Goal: Transaction & Acquisition: Purchase product/service

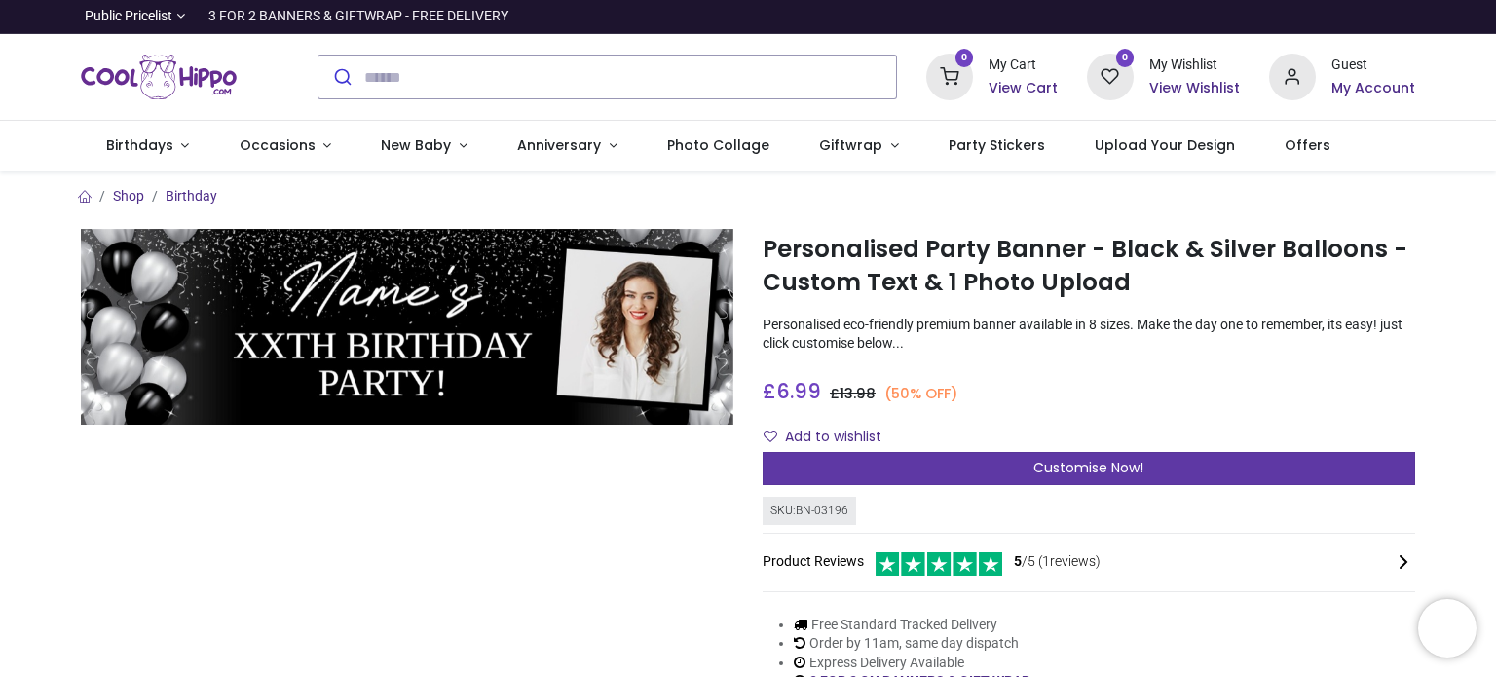
click at [1096, 472] on span "Customise Now!" at bounding box center [1089, 467] width 110 height 19
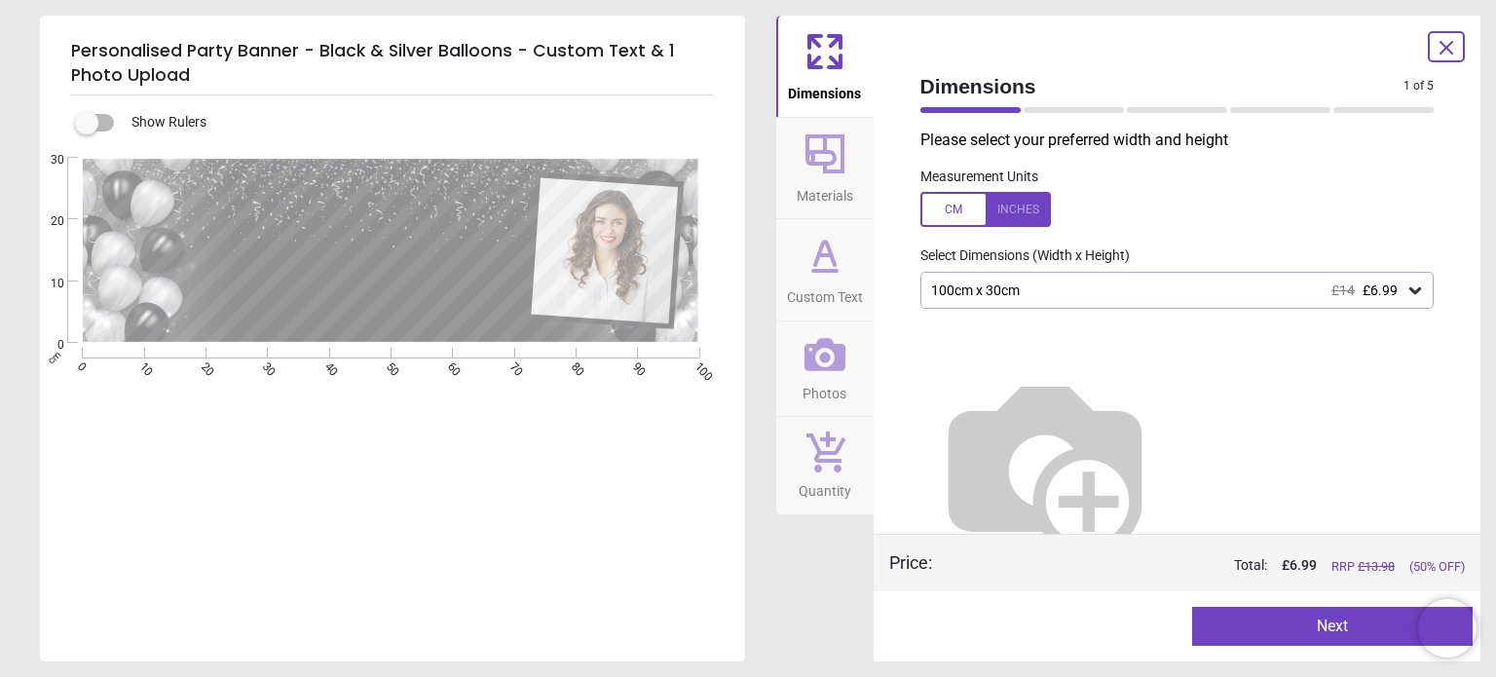
click at [1013, 209] on div at bounding box center [986, 209] width 131 height 35
click at [1410, 290] on icon at bounding box center [1416, 290] width 12 height 7
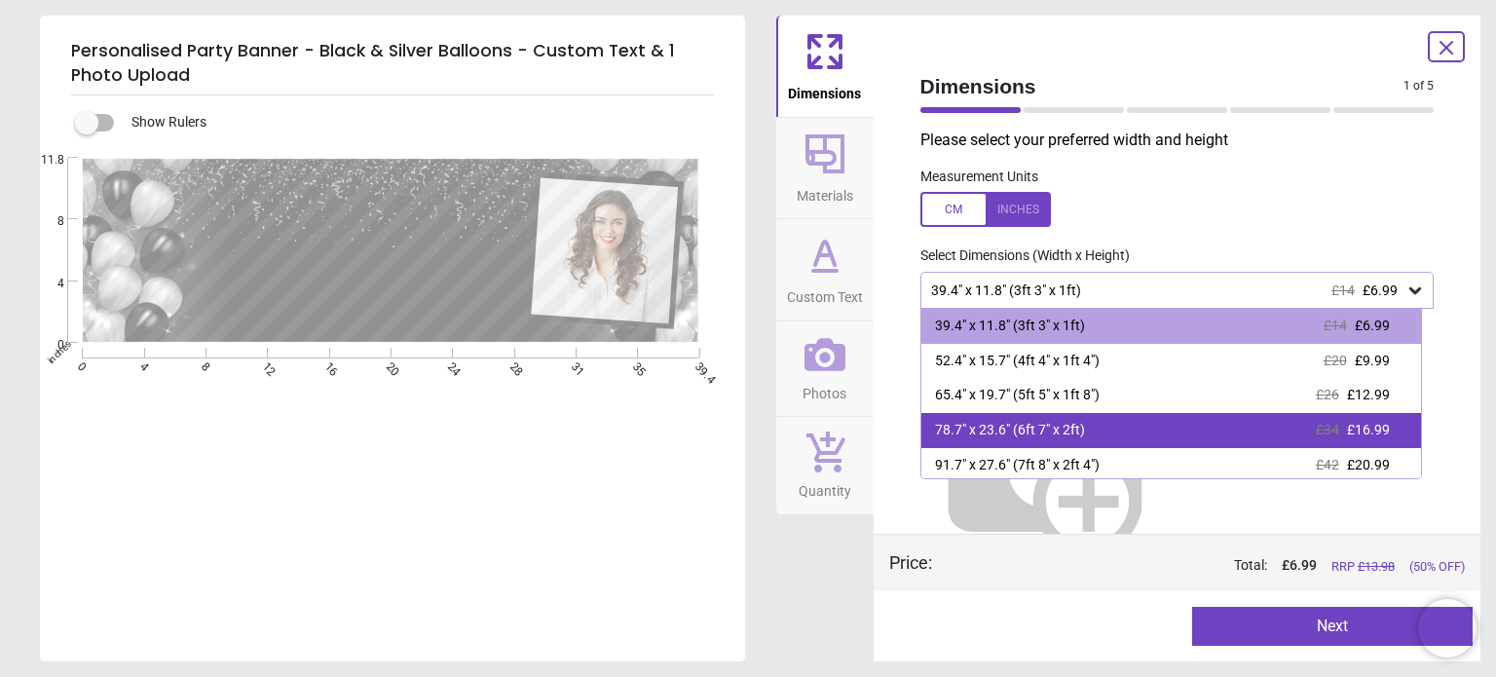
click at [1175, 430] on div "78.7" x 23.6" (6ft 7" x 2ft) £34 £16.99" at bounding box center [1172, 430] width 500 height 35
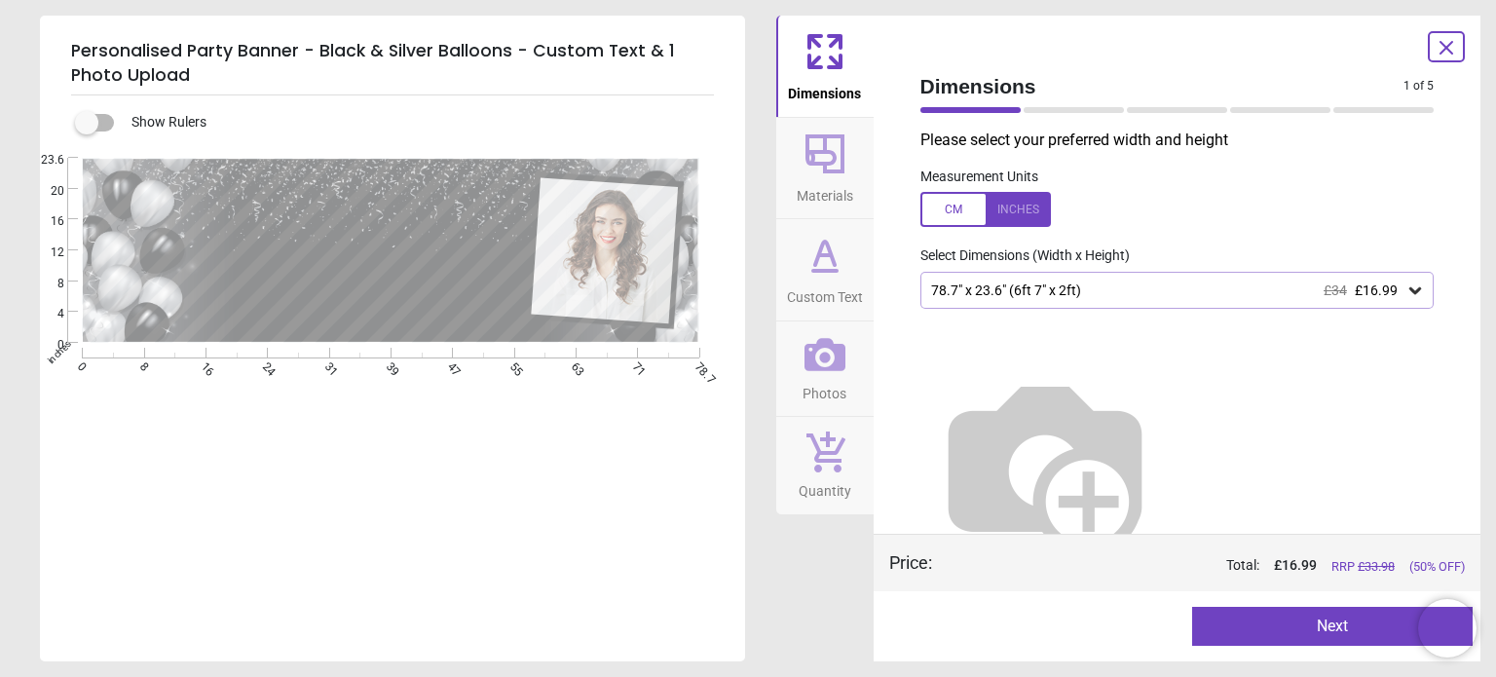
scroll to position [31, 0]
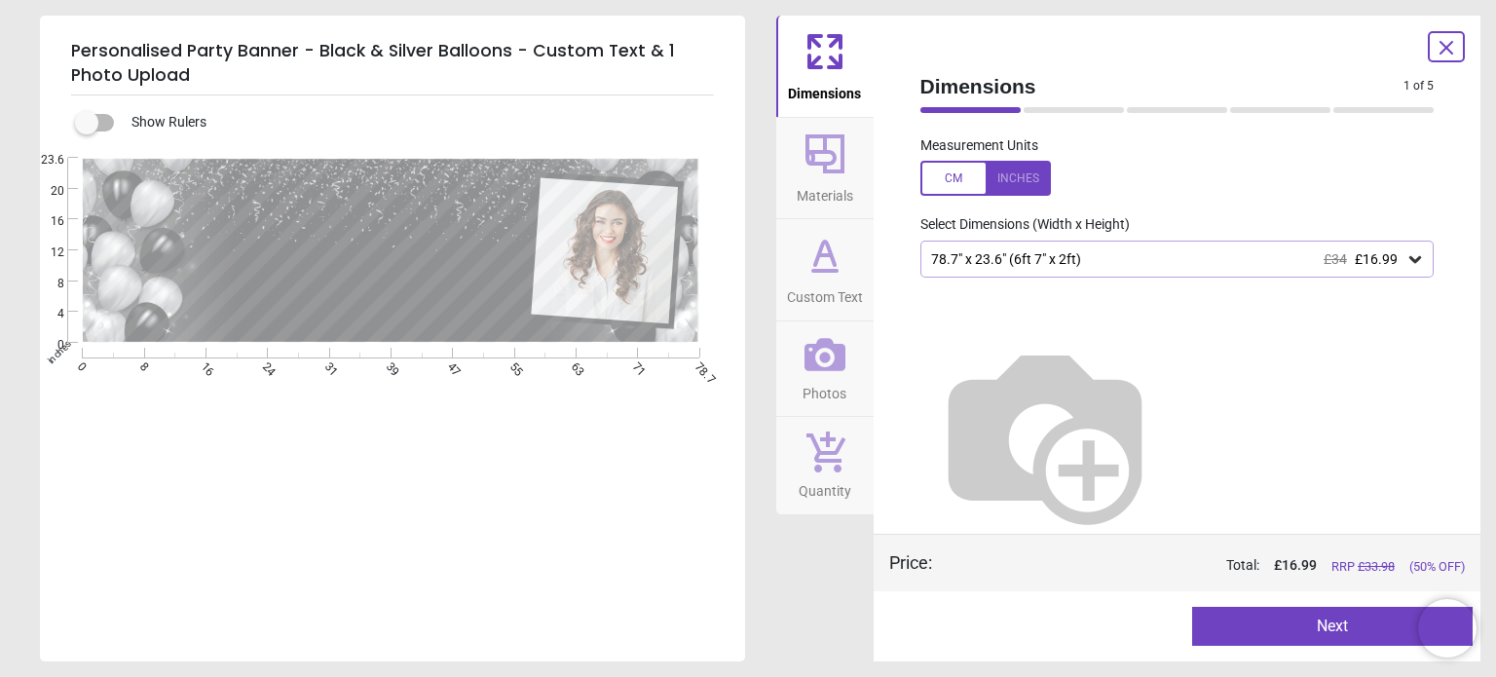
click at [1332, 633] on button "Next" at bounding box center [1332, 626] width 281 height 39
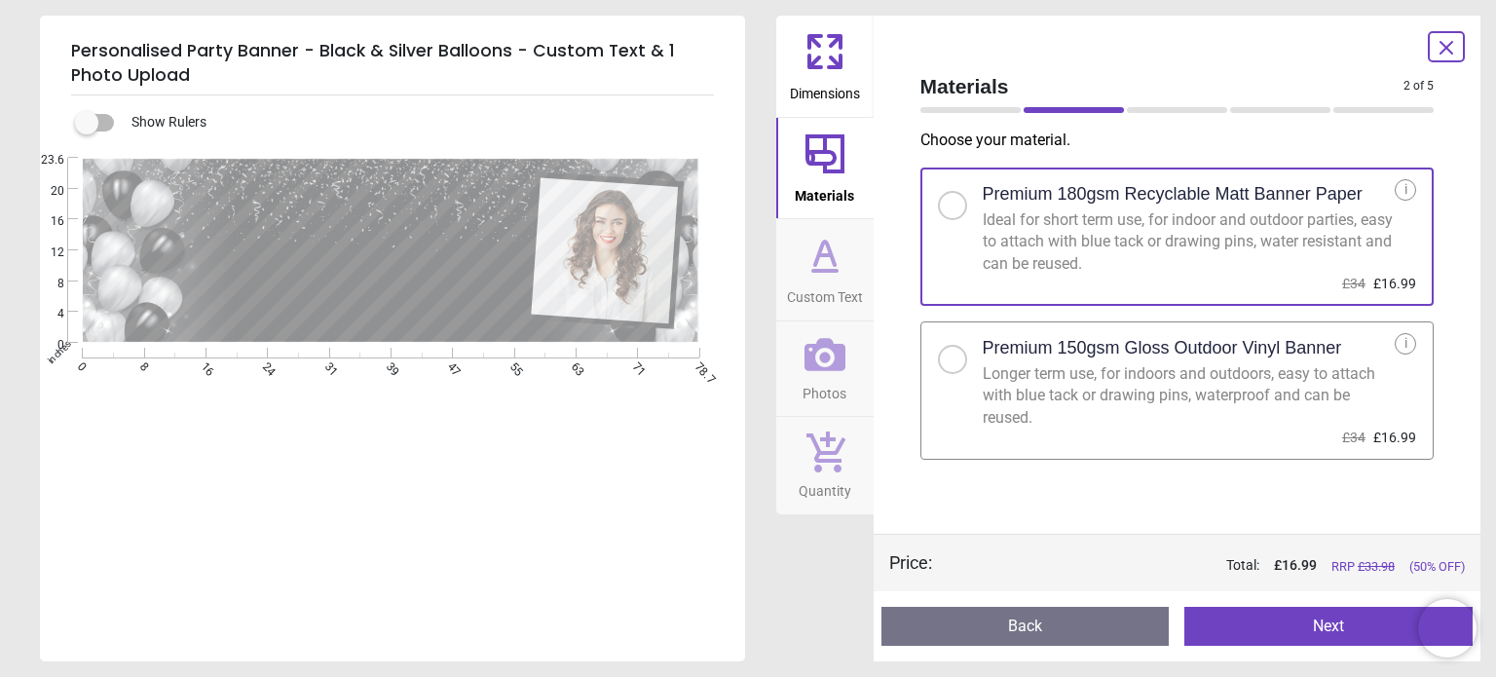
click at [958, 360] on div at bounding box center [953, 360] width 12 height 12
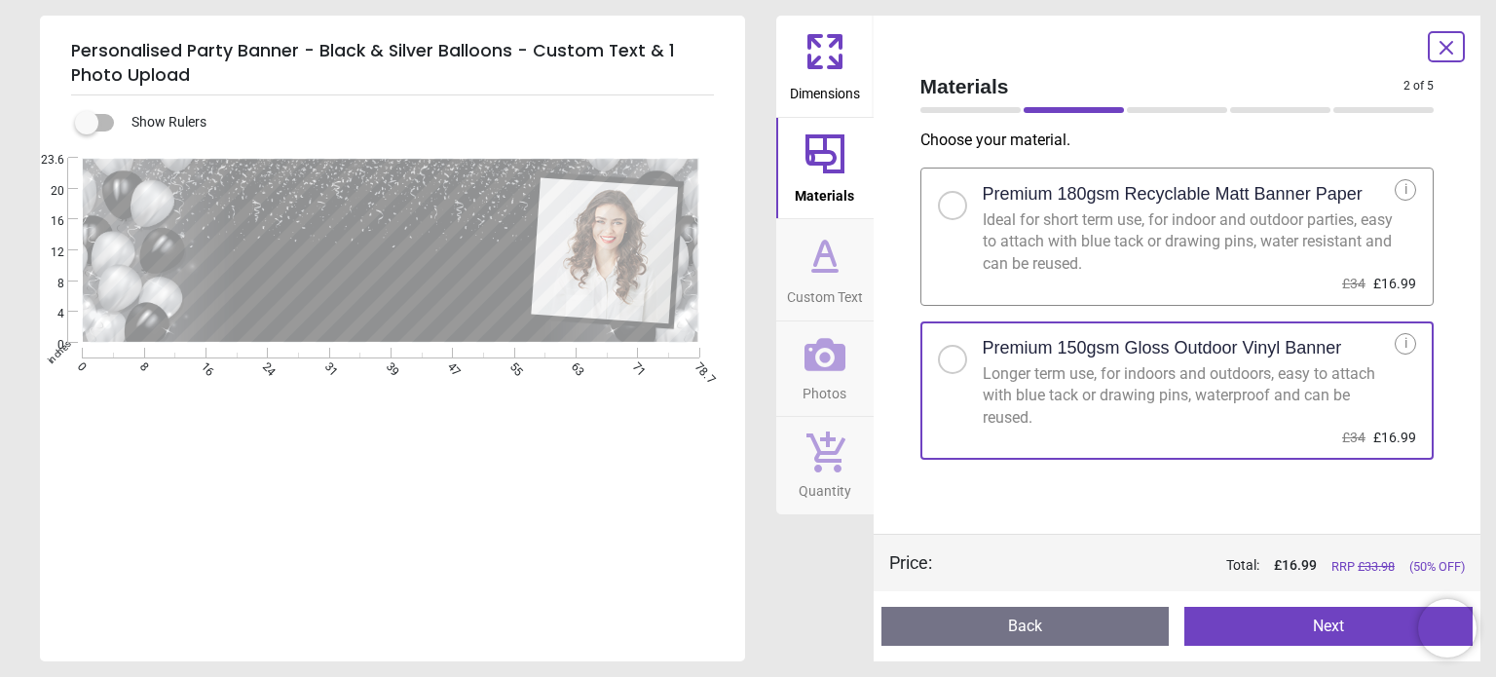
click at [1341, 646] on button "Next" at bounding box center [1329, 626] width 288 height 39
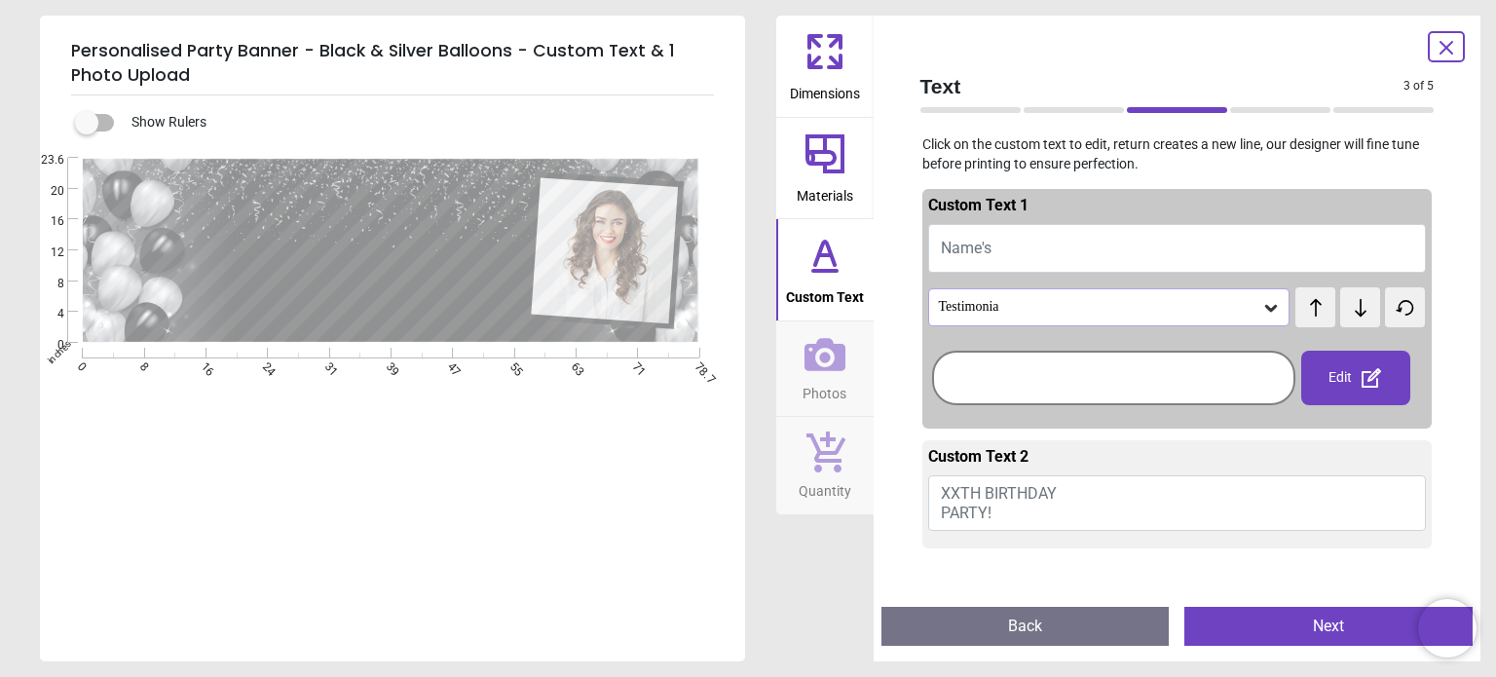
click at [1033, 238] on button "Name's" at bounding box center [1177, 248] width 499 height 49
click at [1017, 245] on button "Name's" at bounding box center [1177, 248] width 499 height 49
click at [981, 245] on span "Name's" at bounding box center [966, 248] width 51 height 19
type textarea "***"
click at [283, 270] on textarea at bounding box center [368, 284] width 288 height 35
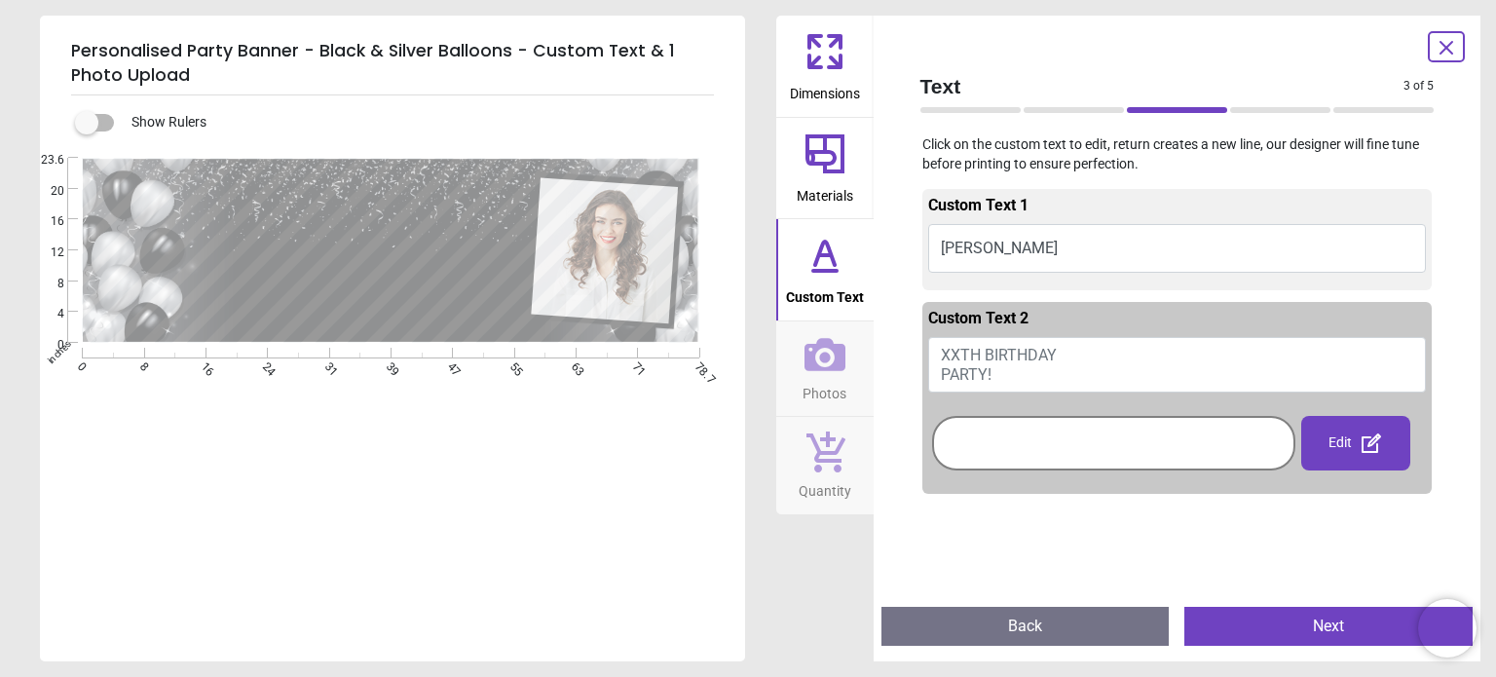
click at [958, 354] on span "XXTH BIRTHDAY PARTY!" at bounding box center [999, 364] width 116 height 37
click at [939, 353] on button "XXTH BIRTHDAY PARTY!" at bounding box center [1177, 364] width 499 height 55
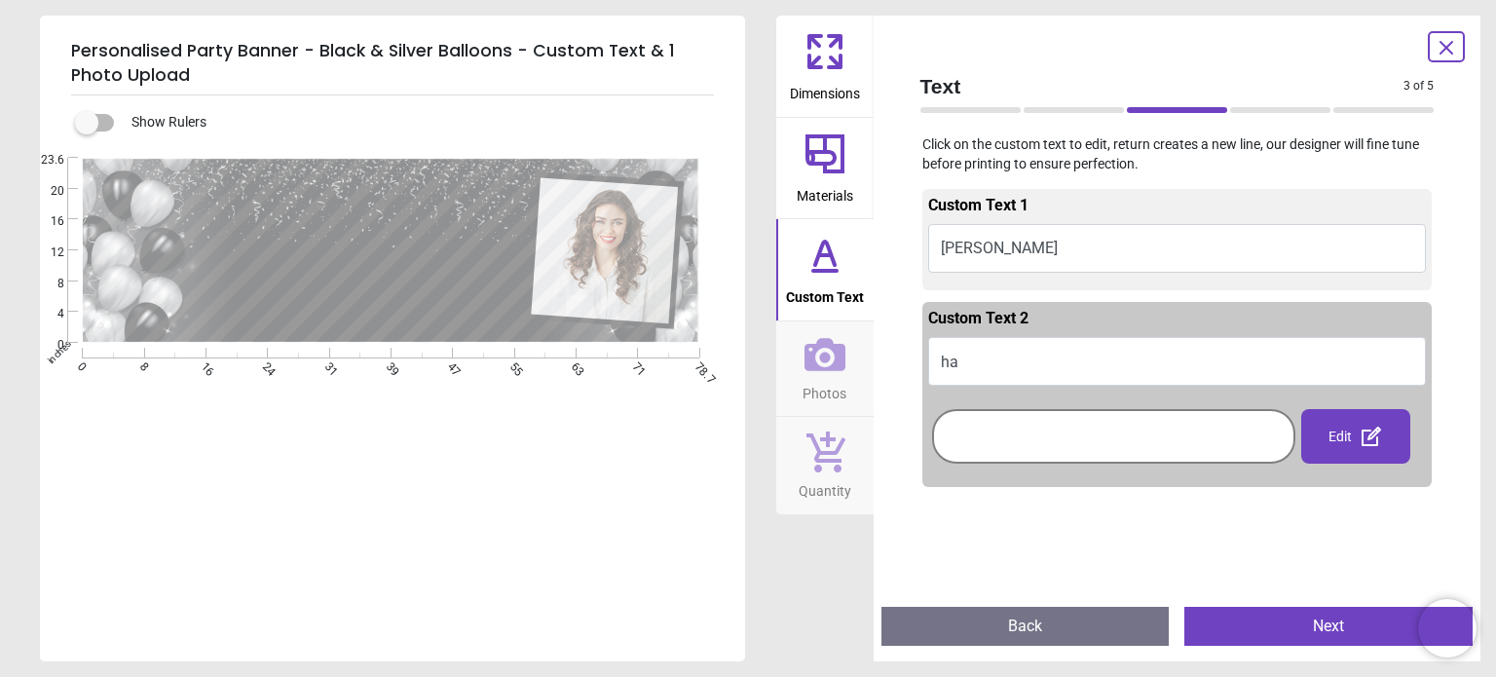
type textarea "*"
type textarea "**********"
click at [482, 489] on div "**********" at bounding box center [390, 496] width 701 height 677
click at [419, 311] on div "**********" at bounding box center [368, 286] width 288 height 94
click at [547, 498] on div "**********" at bounding box center [390, 496] width 701 height 677
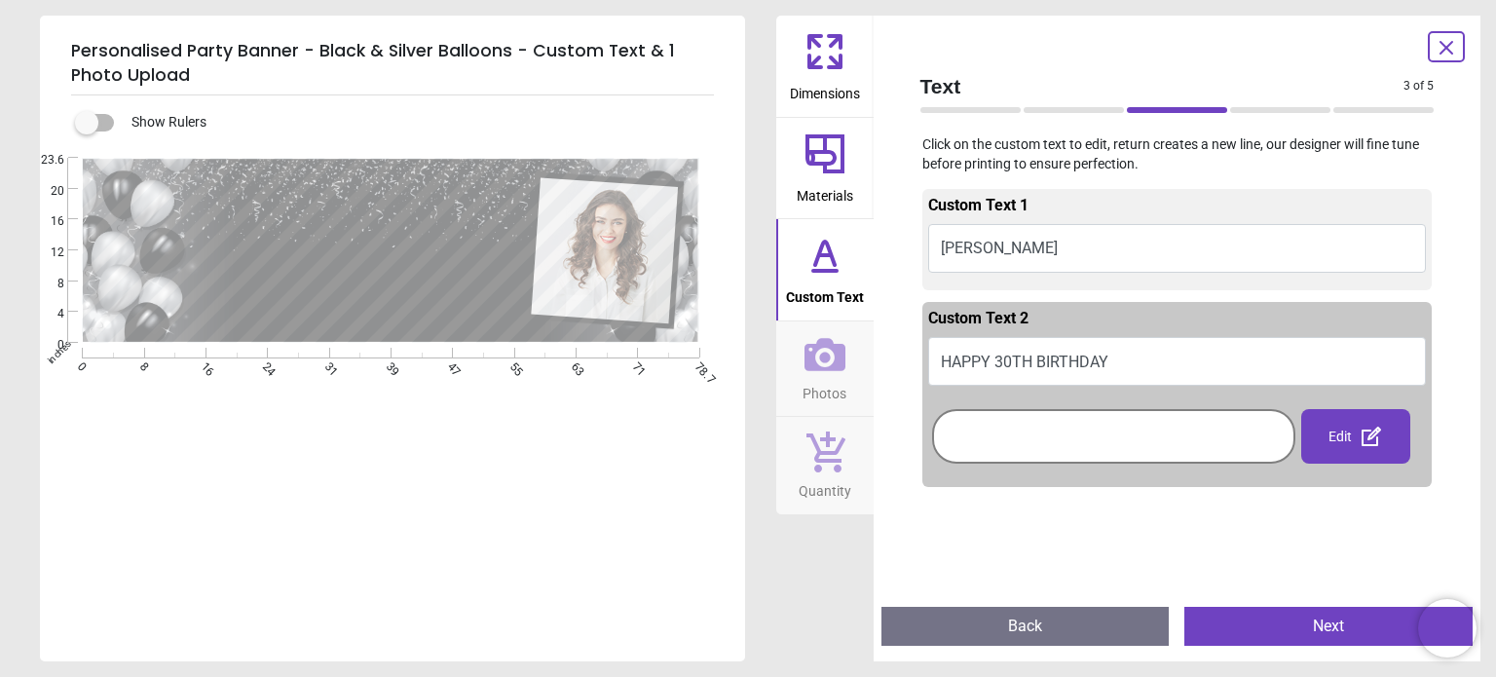
click at [1219, 432] on div at bounding box center [1114, 436] width 354 height 45
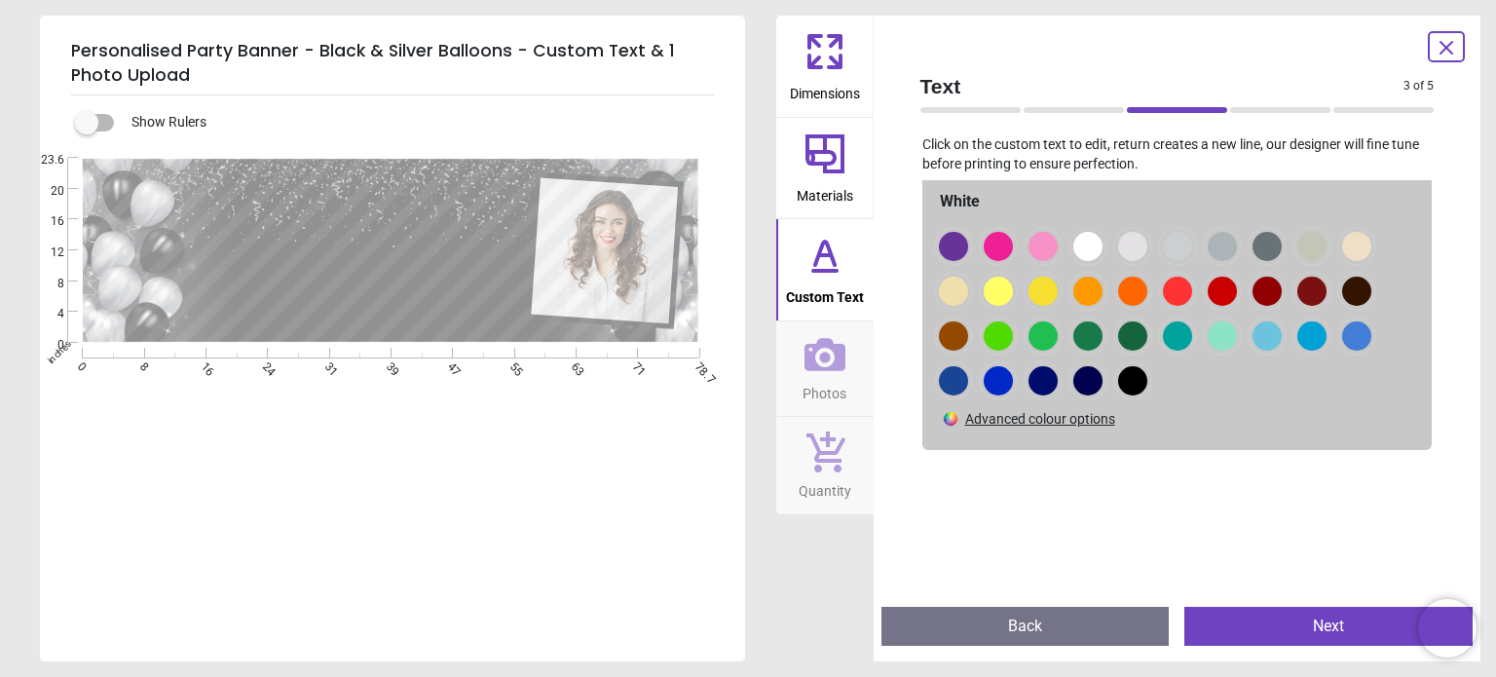
scroll to position [390, 0]
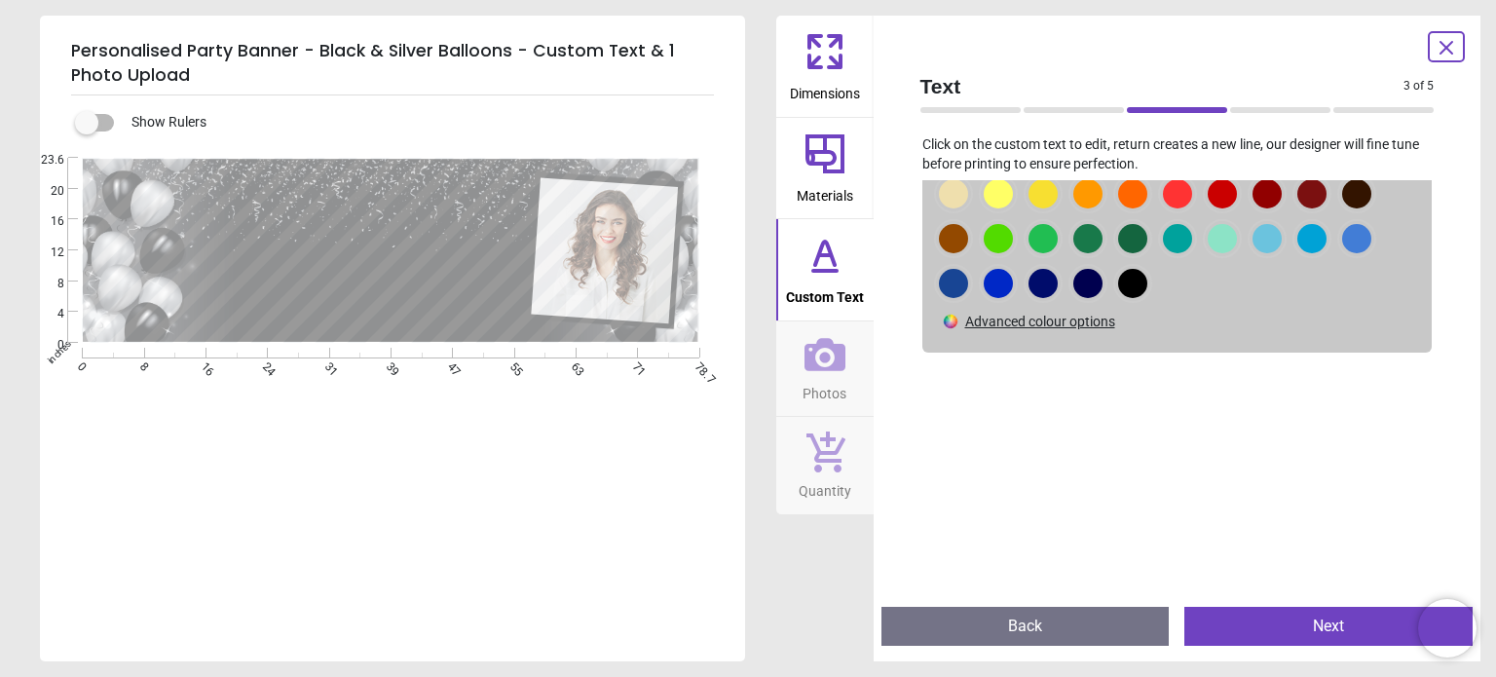
click at [1337, 631] on button "Next" at bounding box center [1329, 626] width 288 height 39
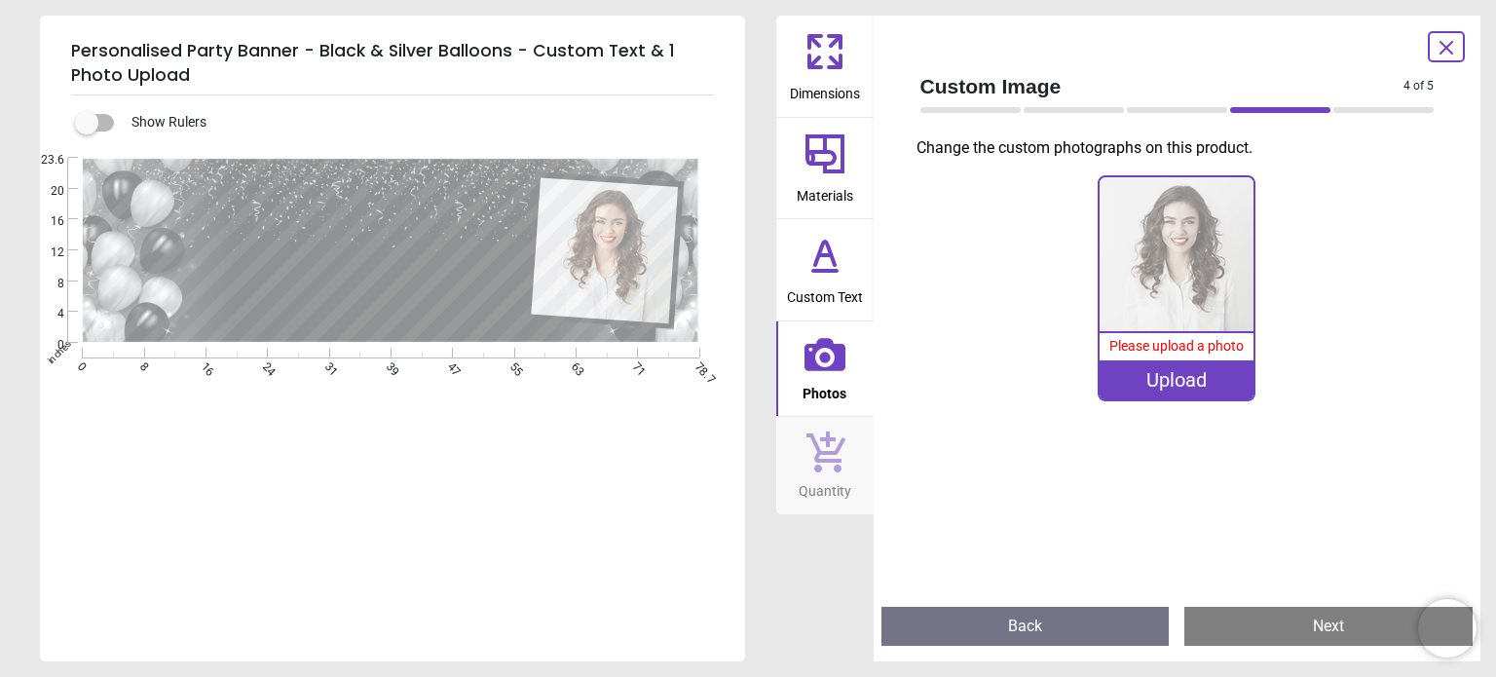
click at [1196, 280] on img at bounding box center [1177, 254] width 154 height 154
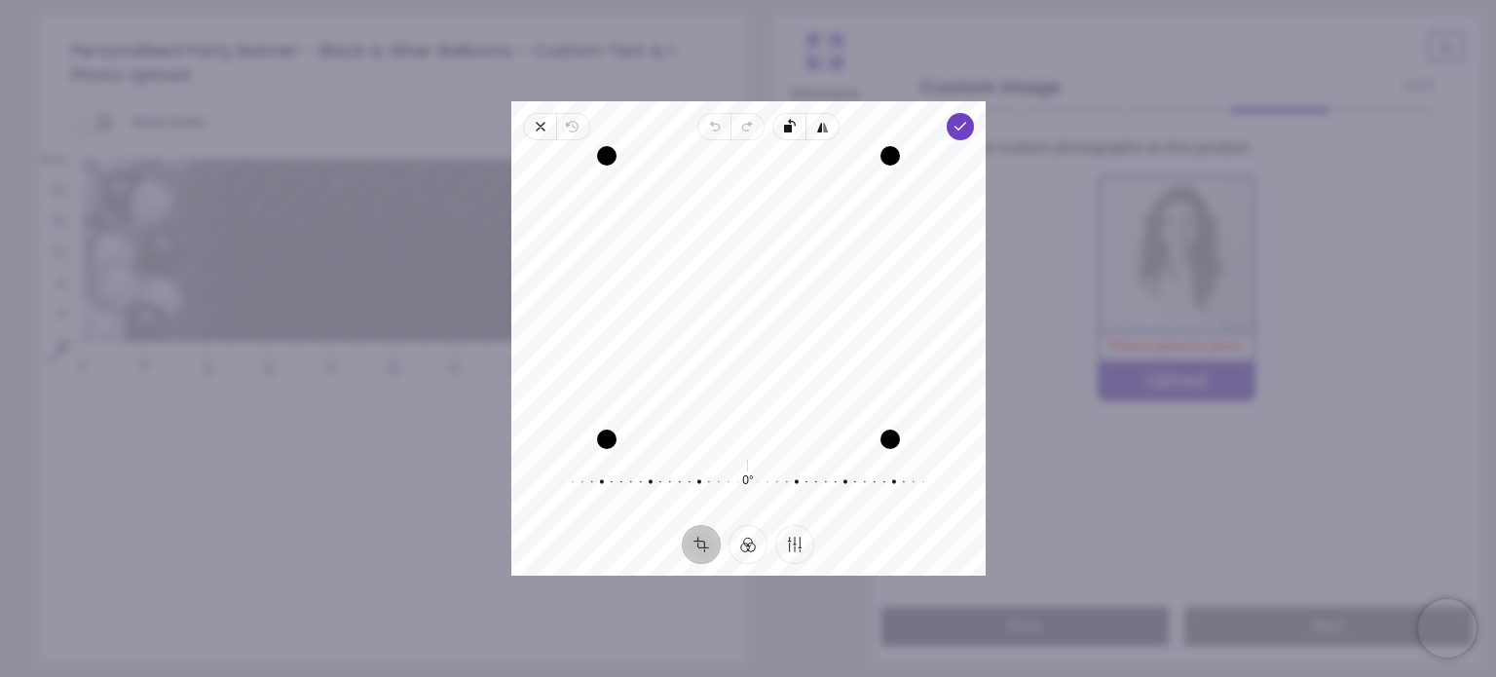
drag, startPoint x: 774, startPoint y: 295, endPoint x: 787, endPoint y: 415, distance: 120.6
click at [787, 415] on div "Recenter" at bounding box center [748, 297] width 443 height 283
drag, startPoint x: 775, startPoint y: 280, endPoint x: 812, endPoint y: 385, distance: 111.2
click at [812, 385] on div "Recenter" at bounding box center [748, 297] width 443 height 283
drag, startPoint x: 776, startPoint y: 251, endPoint x: 774, endPoint y: 311, distance: 59.5
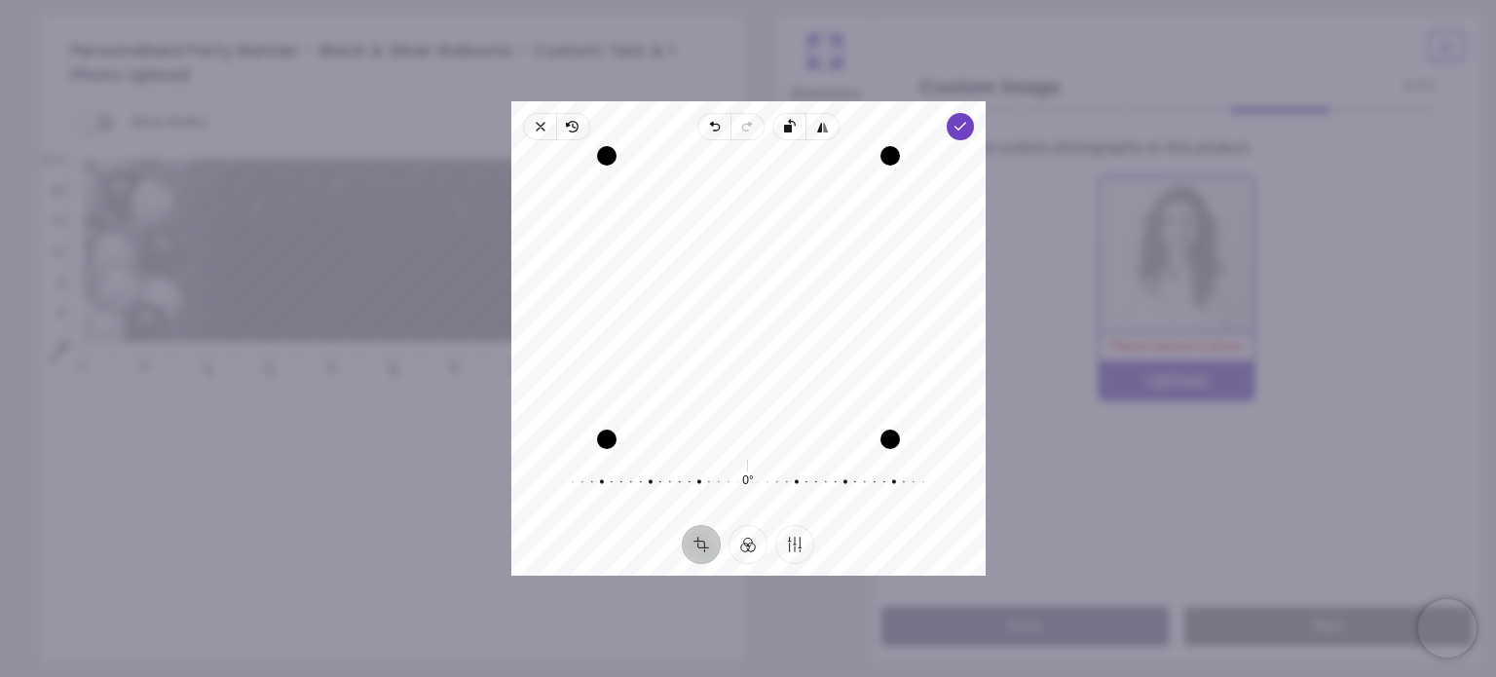
click at [774, 311] on div "Recenter" at bounding box center [748, 297] width 443 height 283
click at [762, 269] on div "Recenter" at bounding box center [748, 297] width 443 height 283
drag, startPoint x: 606, startPoint y: 436, endPoint x: 609, endPoint y: 398, distance: 38.1
click at [609, 398] on div "Recenter" at bounding box center [748, 297] width 443 height 283
drag, startPoint x: 882, startPoint y: 157, endPoint x: 875, endPoint y: 145, distance: 13.5
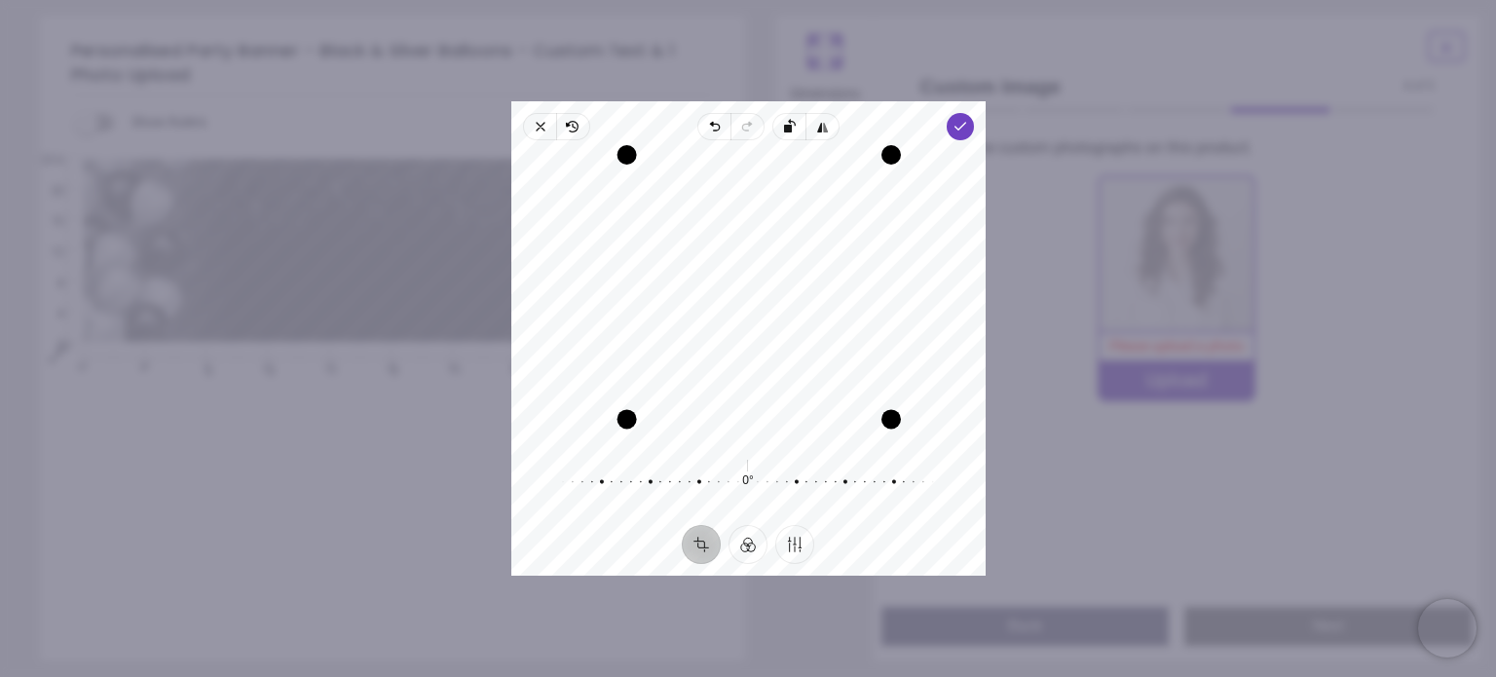
click at [882, 145] on div "Drag corner tr" at bounding box center [891, 154] width 19 height 19
drag, startPoint x: 890, startPoint y: 416, endPoint x: 860, endPoint y: 397, distance: 35.9
click at [860, 397] on div "Drag corner br" at bounding box center [864, 394] width 19 height 19
click at [959, 125] on polyline "button" at bounding box center [960, 126] width 11 height 7
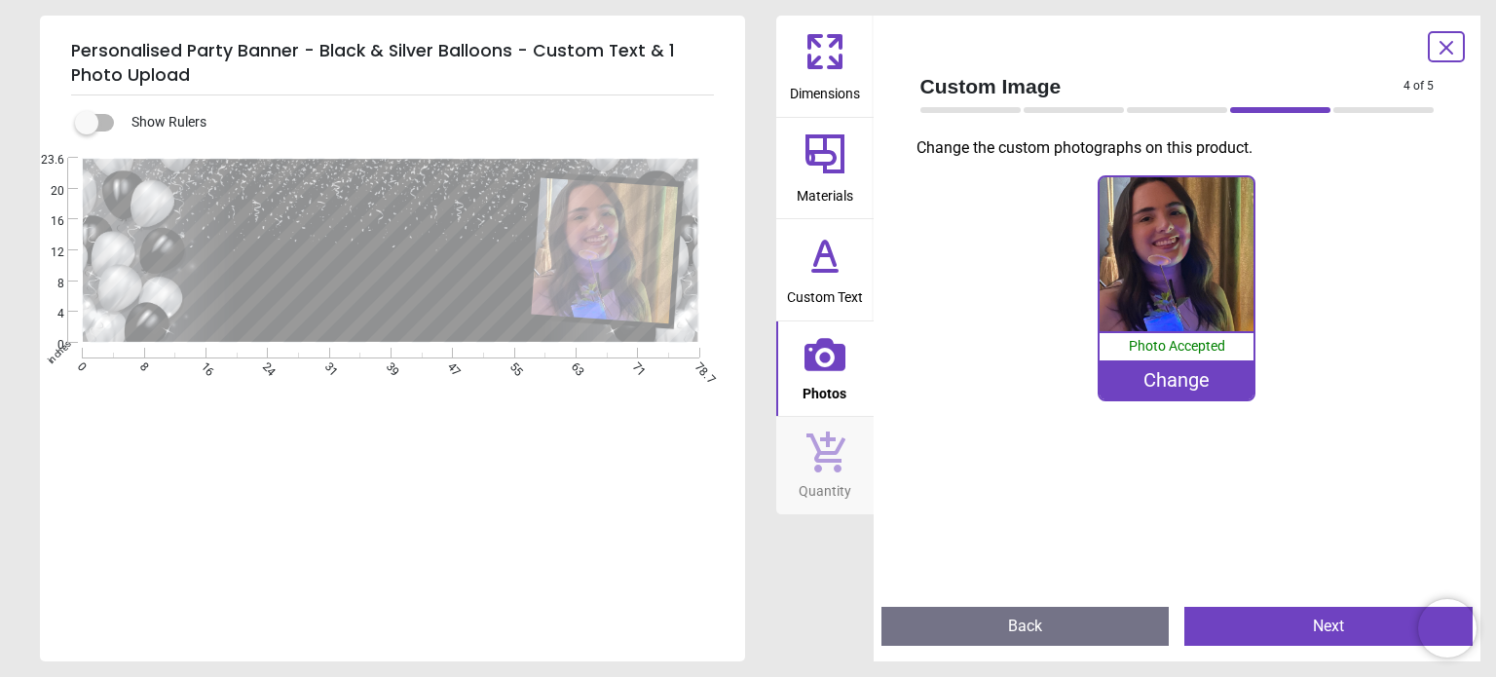
click at [614, 257] on image at bounding box center [605, 251] width 147 height 146
click at [816, 361] on icon at bounding box center [825, 354] width 41 height 41
click at [1192, 108] on div at bounding box center [1177, 110] width 100 height 6
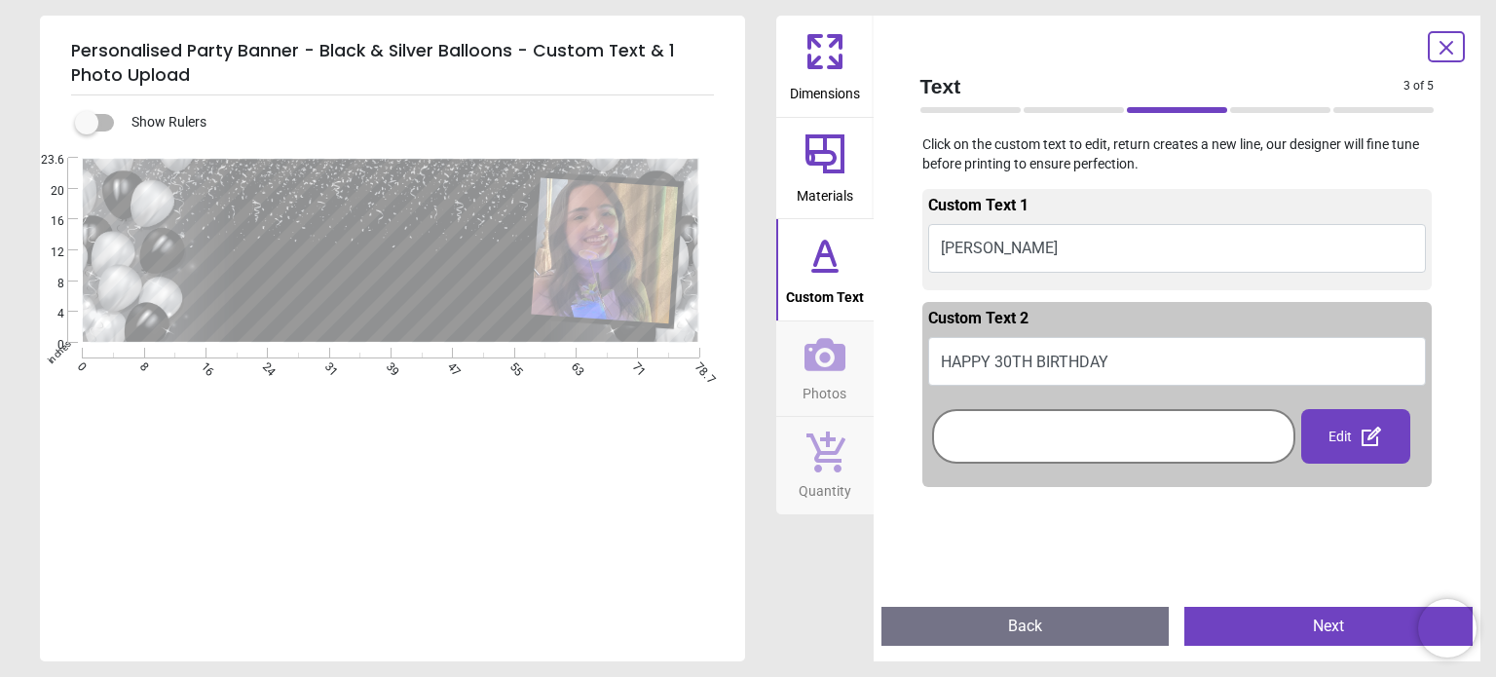
click at [648, 246] on image at bounding box center [605, 251] width 147 height 146
click at [1305, 627] on button "Next" at bounding box center [1329, 626] width 288 height 39
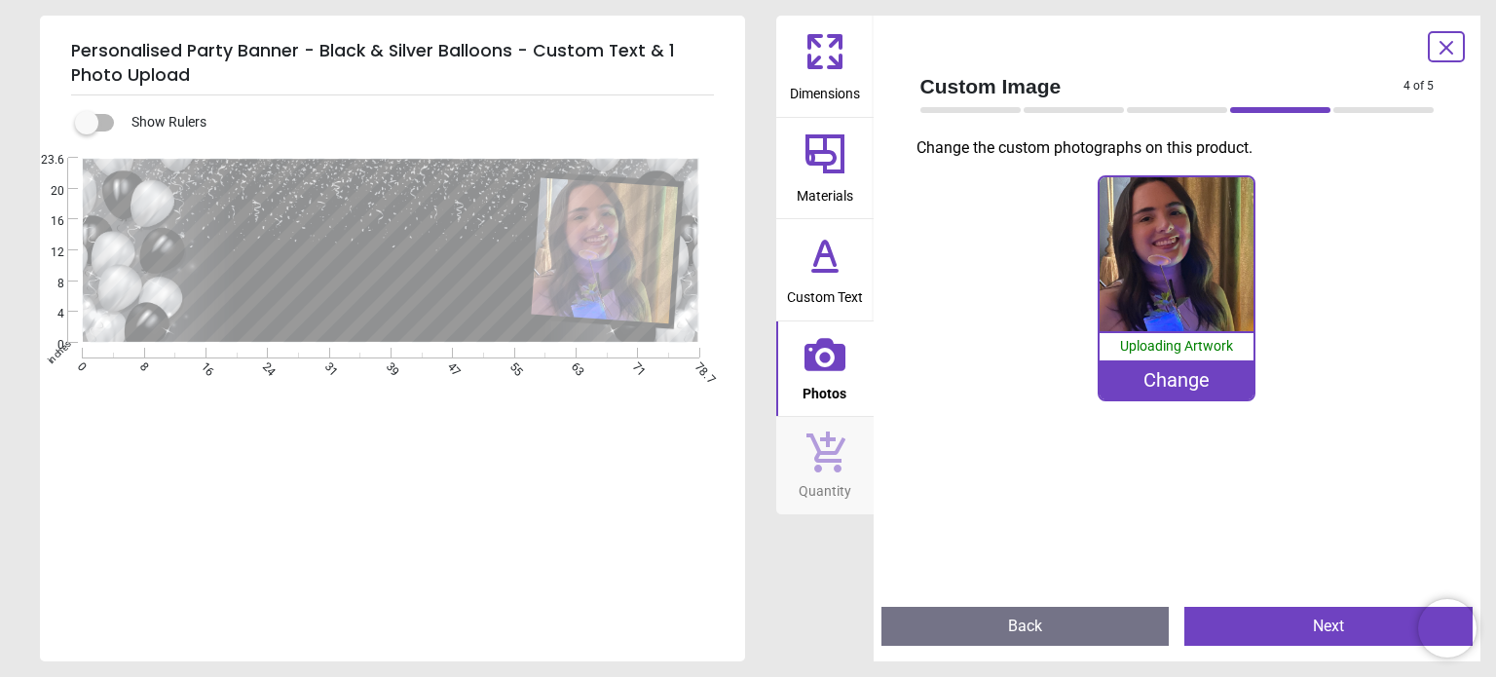
click at [1182, 388] on div "Change" at bounding box center [1177, 379] width 154 height 39
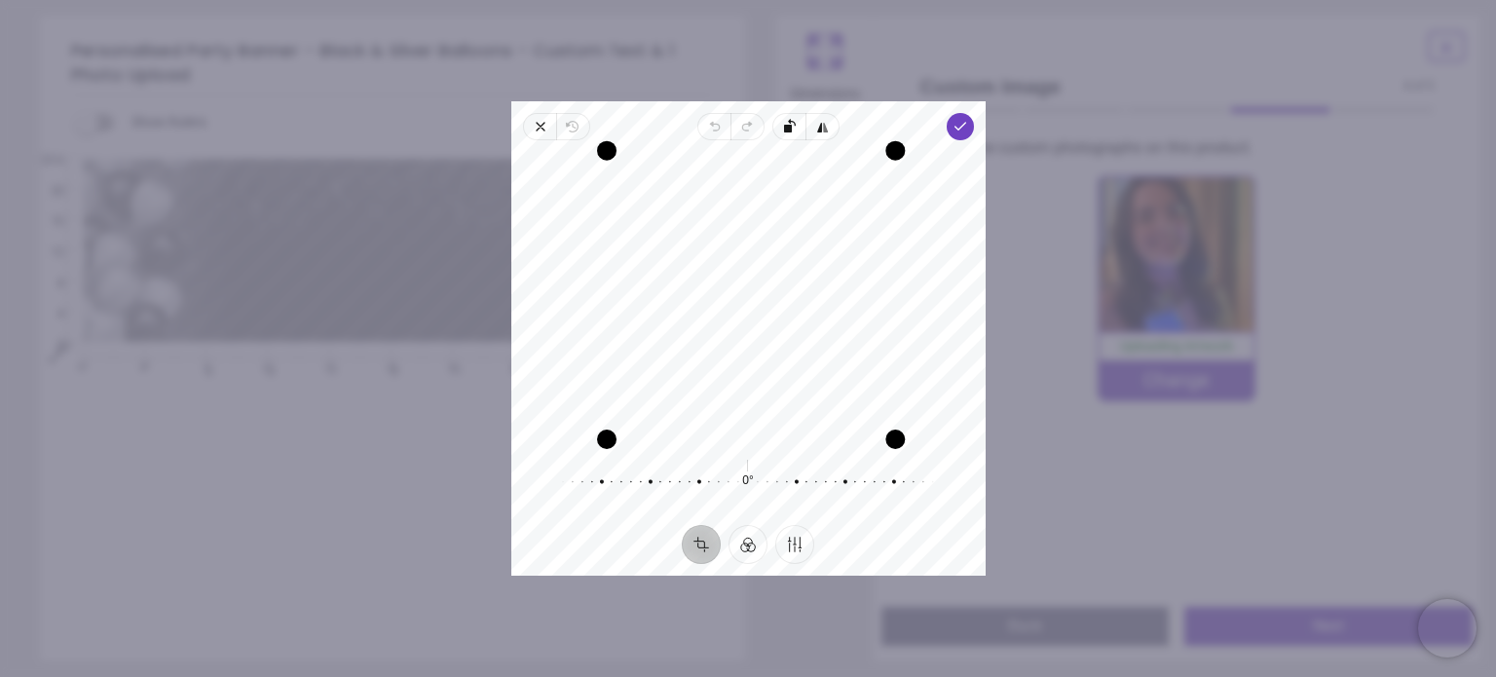
drag, startPoint x: 888, startPoint y: 156, endPoint x: 881, endPoint y: 104, distance: 52.1
click at [881, 104] on div "Close Revert Undo Redo Rotate left Flip horizontal Done Crop Filter Finetune Re…" at bounding box center [748, 338] width 474 height 474
drag, startPoint x: 773, startPoint y: 230, endPoint x: 779, endPoint y: 297, distance: 67.6
click at [779, 297] on div "Recenter" at bounding box center [748, 297] width 443 height 283
click at [881, 438] on div "Drag corner br" at bounding box center [889, 438] width 19 height 19
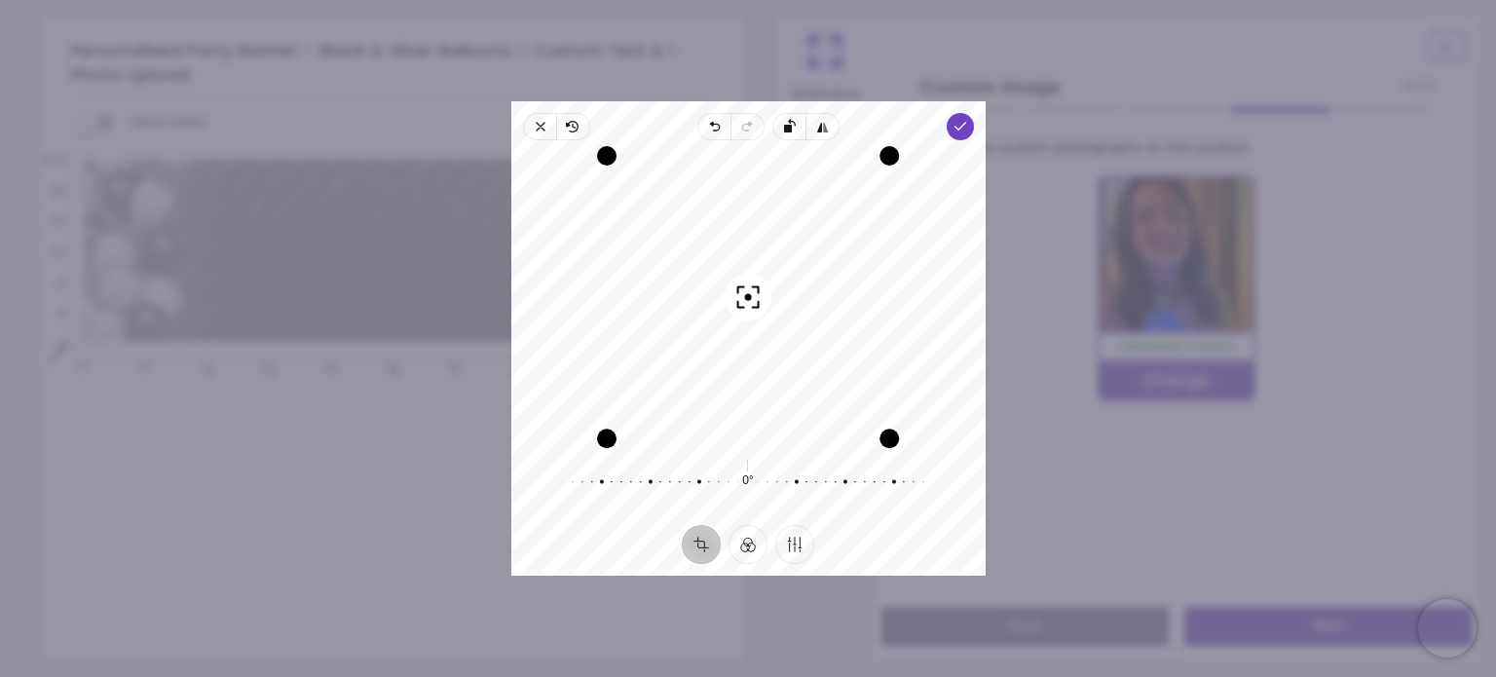
drag, startPoint x: 750, startPoint y: 294, endPoint x: 773, endPoint y: 300, distance: 23.2
click at [773, 300] on div "Recenter" at bounding box center [748, 297] width 443 height 283
click at [955, 128] on icon "button" at bounding box center [960, 127] width 16 height 16
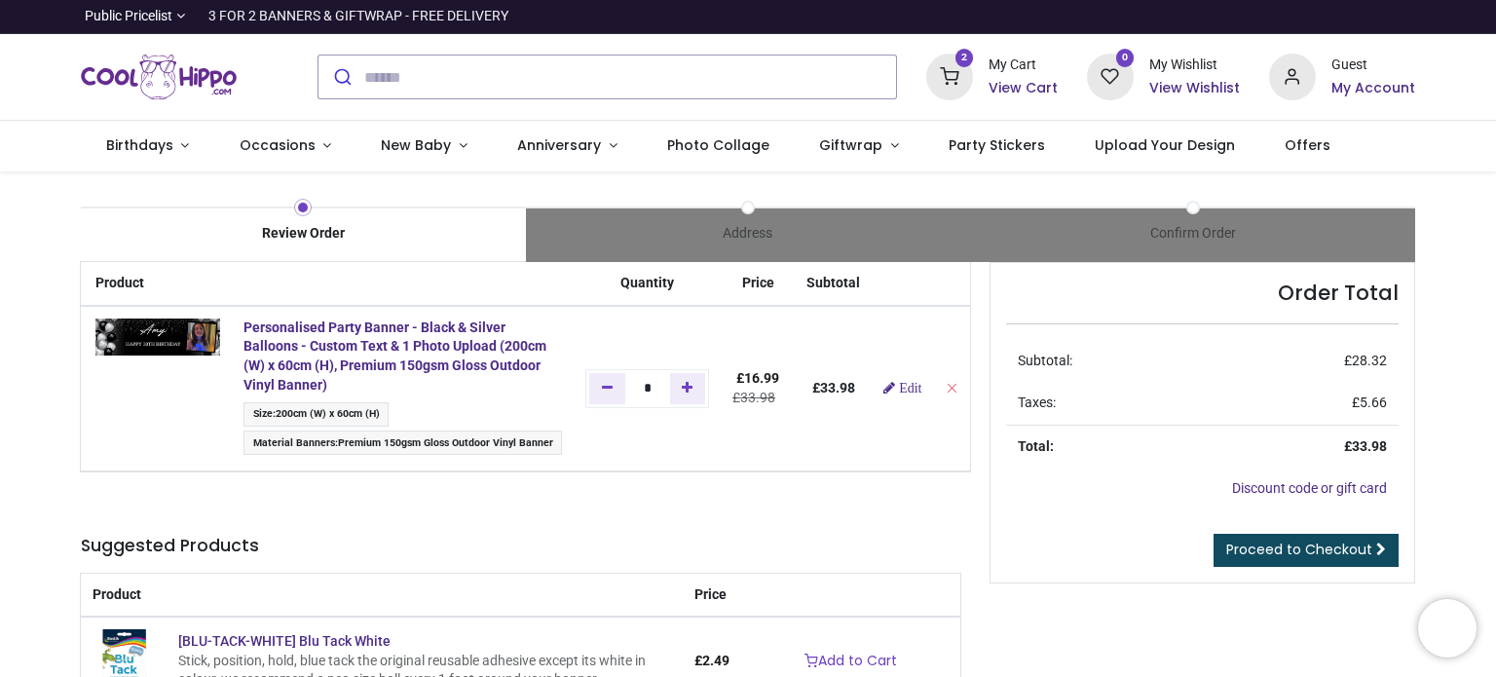
scroll to position [195, 0]
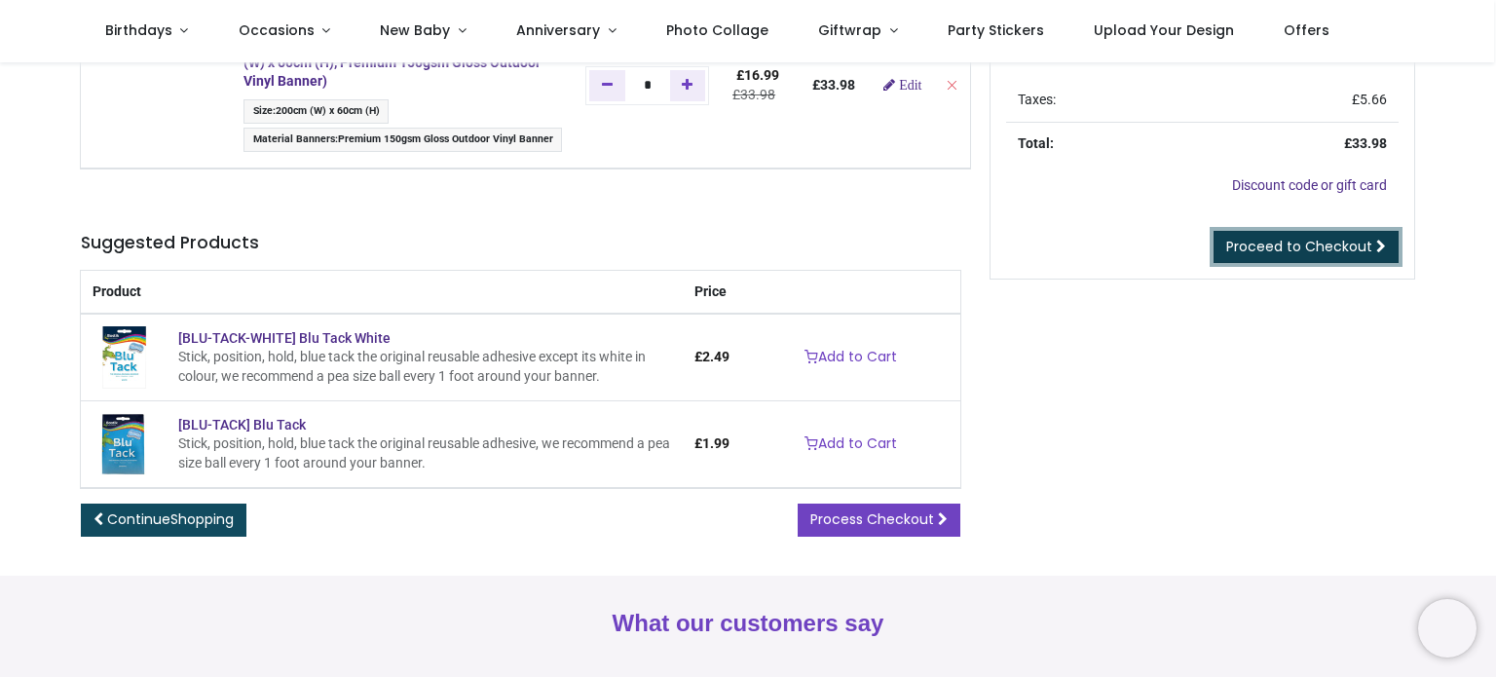
click at [1292, 247] on span "Proceed to Checkout" at bounding box center [1300, 246] width 146 height 19
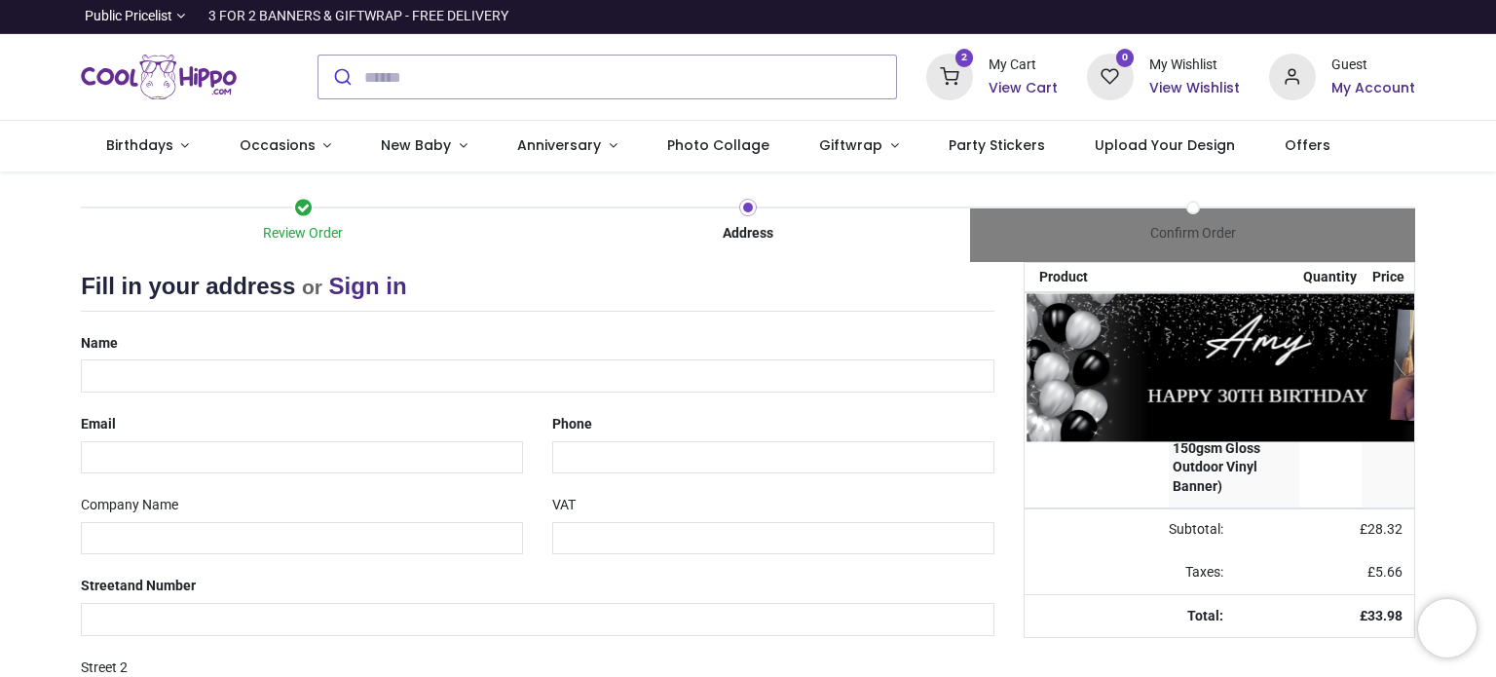
select select "***"
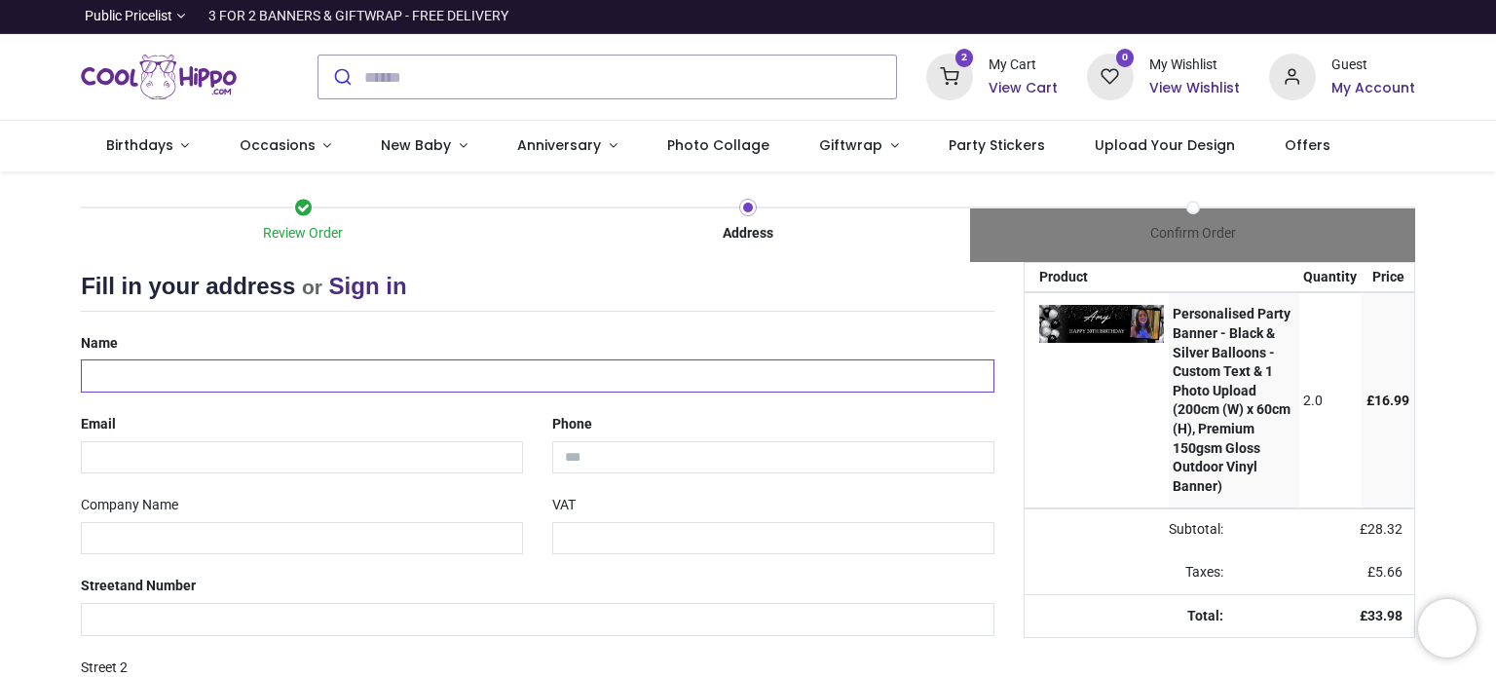
click at [264, 376] on input "text" at bounding box center [538, 375] width 914 height 33
type input "*"
type input "**********"
click at [579, 451] on input "tel" at bounding box center [773, 457] width 442 height 33
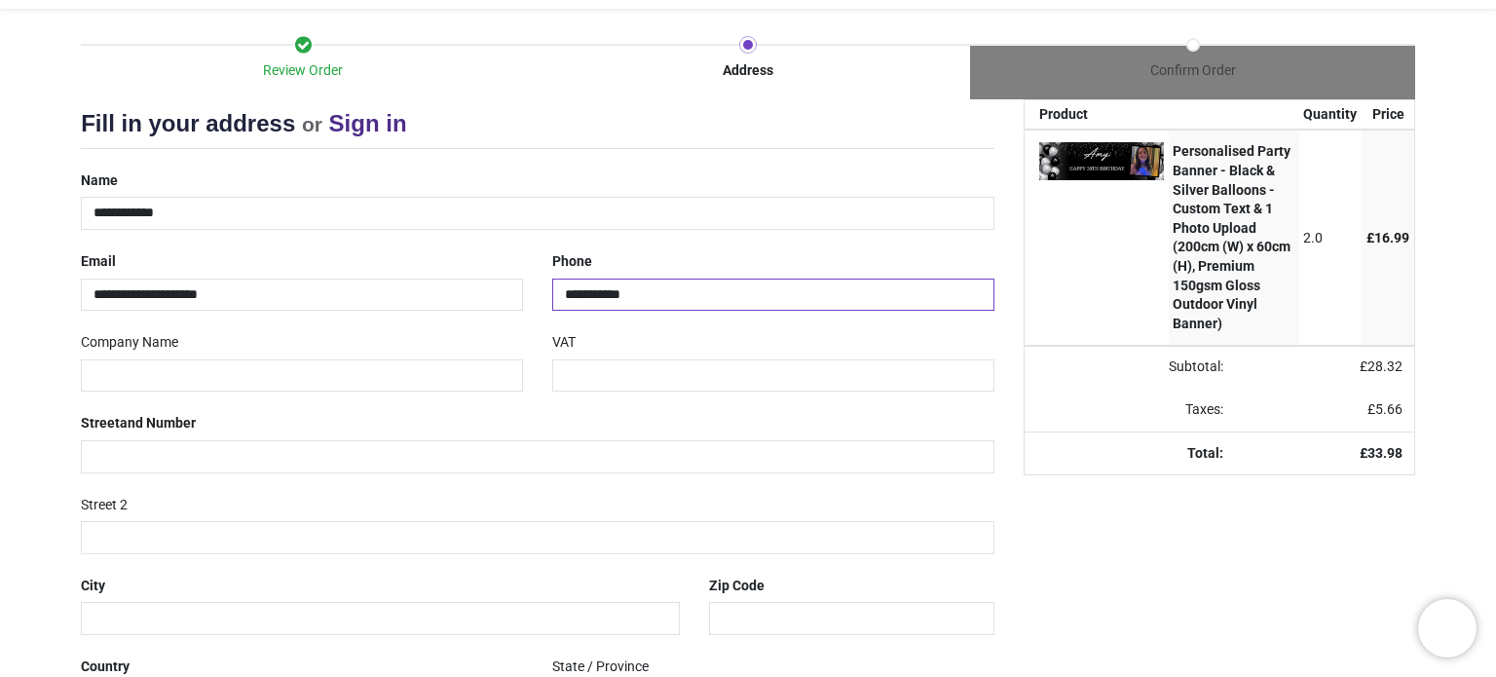
scroll to position [195, 0]
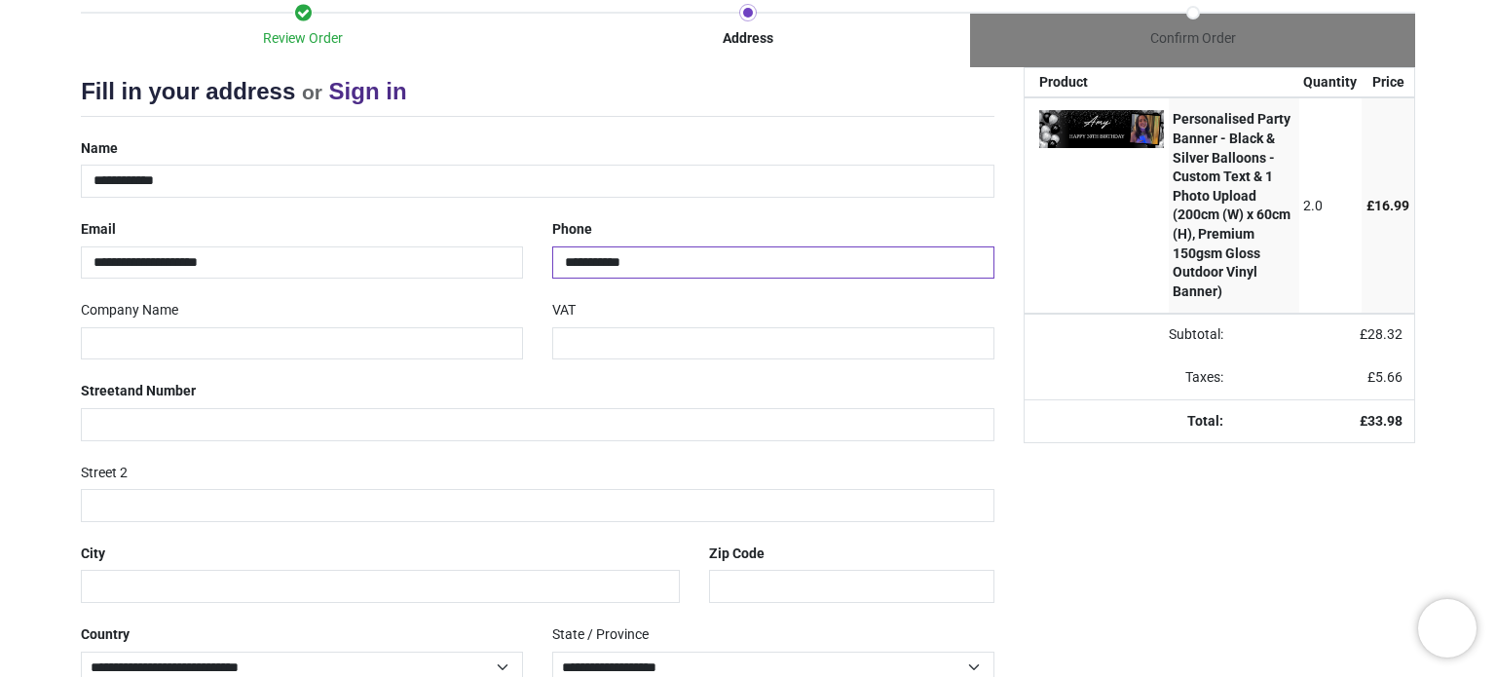
type input "**********"
click at [355, 433] on input "text" at bounding box center [538, 424] width 914 height 33
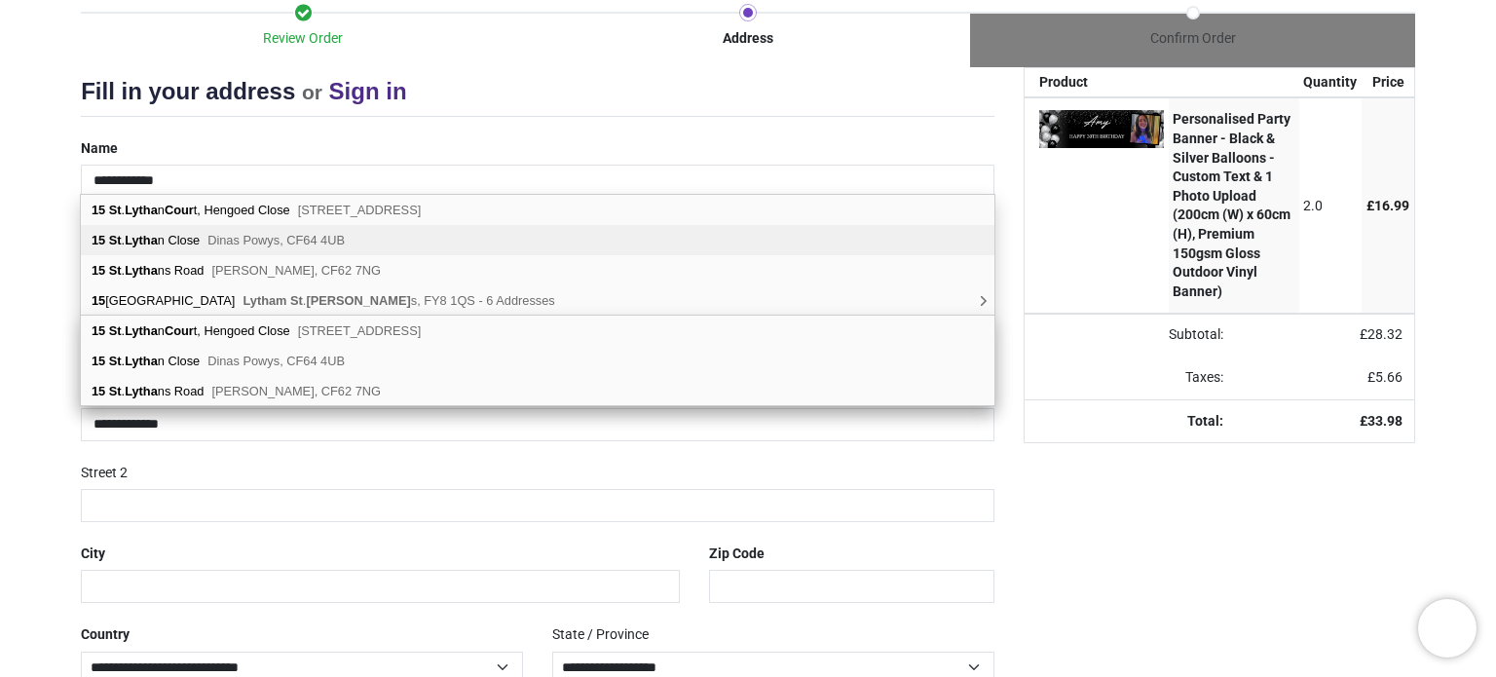
click at [263, 240] on span "Dinas Powys, CF64 4UB" at bounding box center [276, 240] width 137 height 15
type input "**********"
type input "********"
select select "***"
type input "**********"
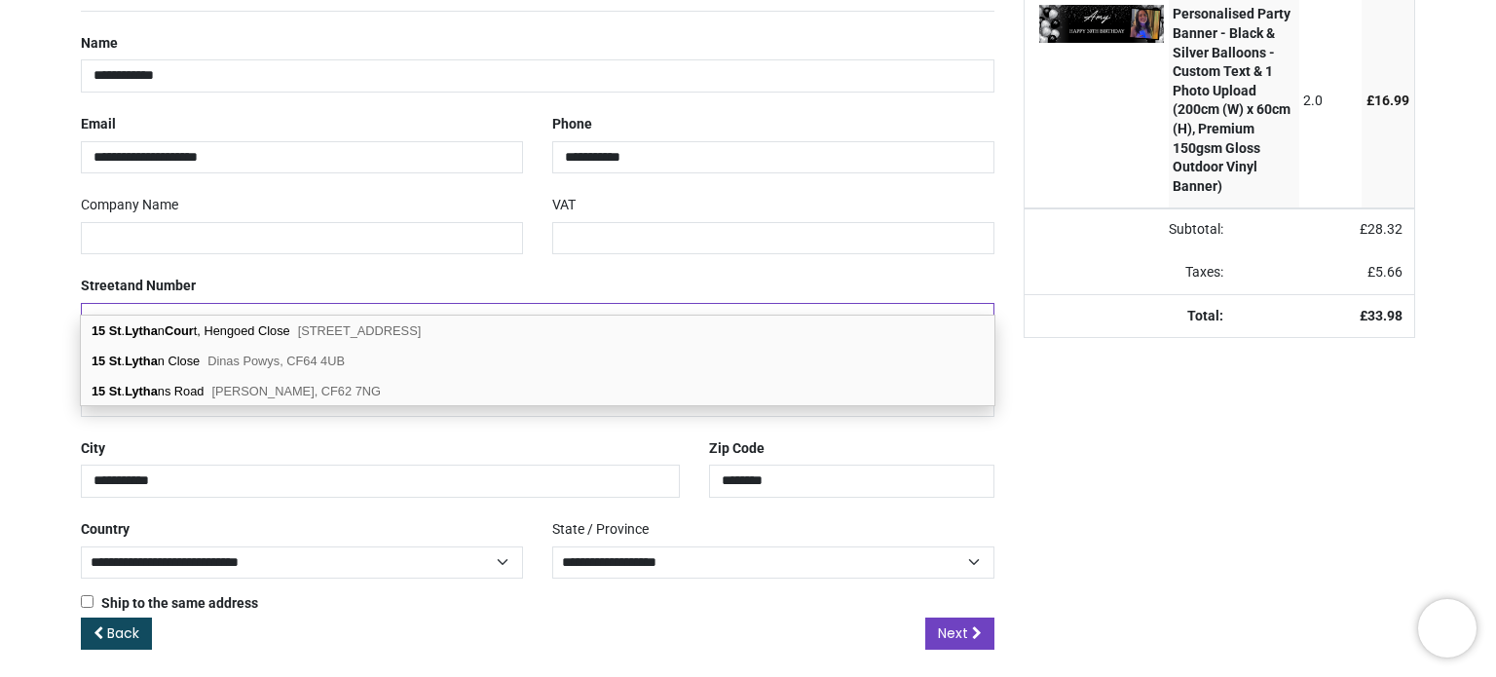
scroll to position [308, 0]
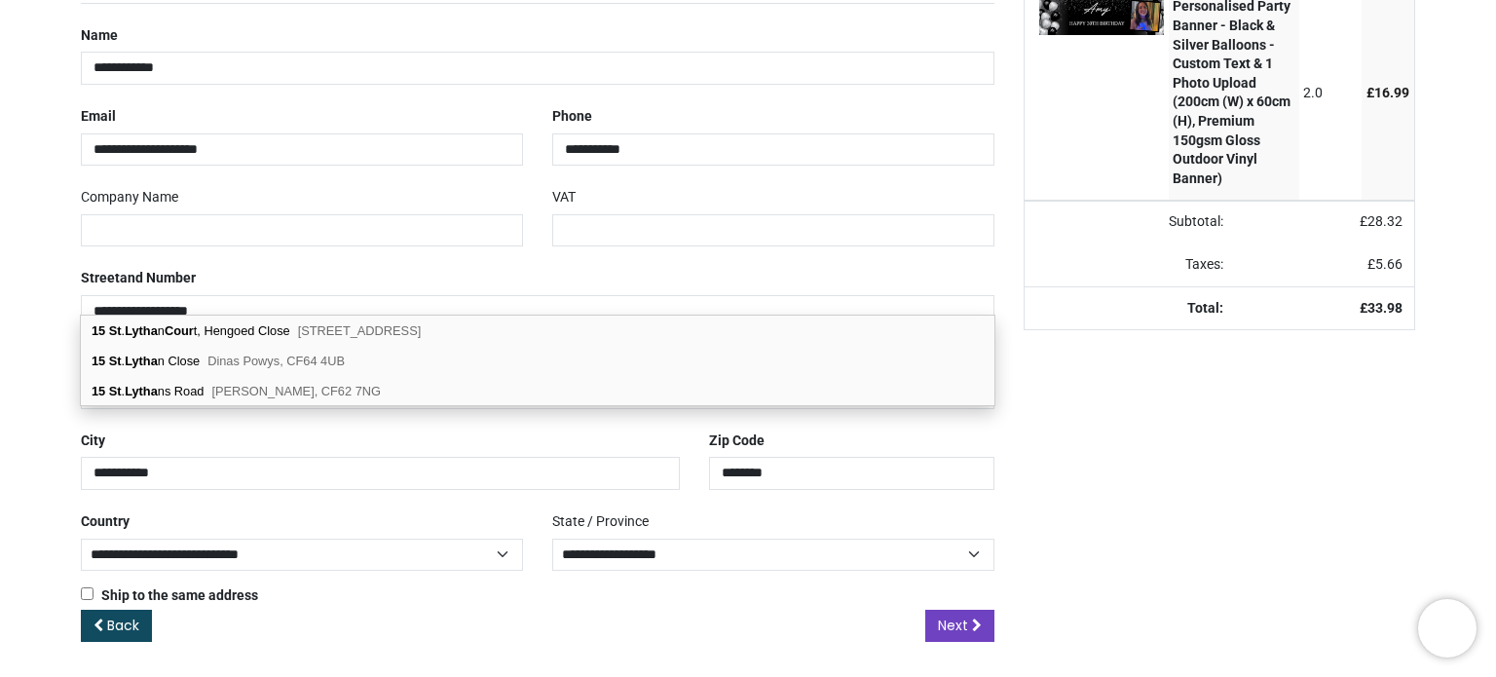
click at [449, 610] on div "Back Next" at bounding box center [538, 642] width 914 height 64
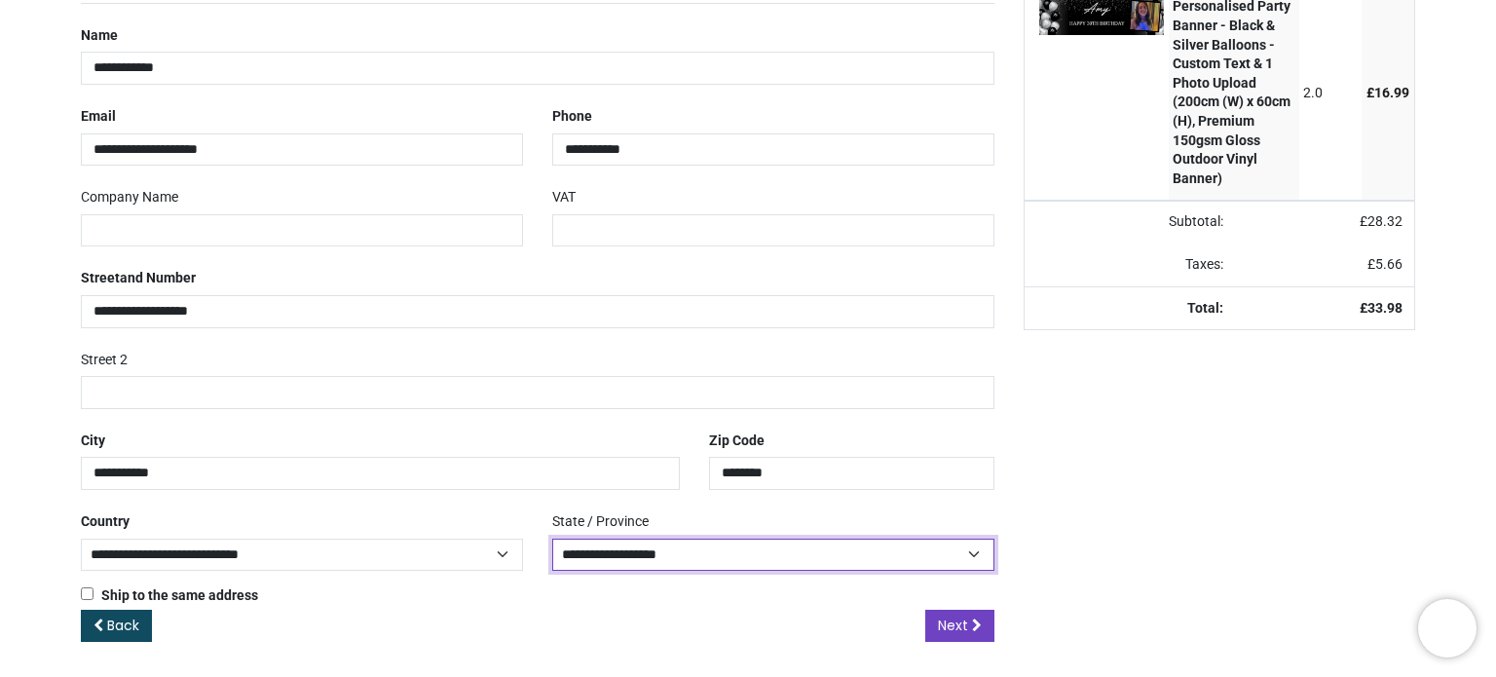
click at [967, 553] on select "**********" at bounding box center [773, 555] width 442 height 32
select select "***"
click at [552, 539] on select "**********" at bounding box center [773, 555] width 442 height 32
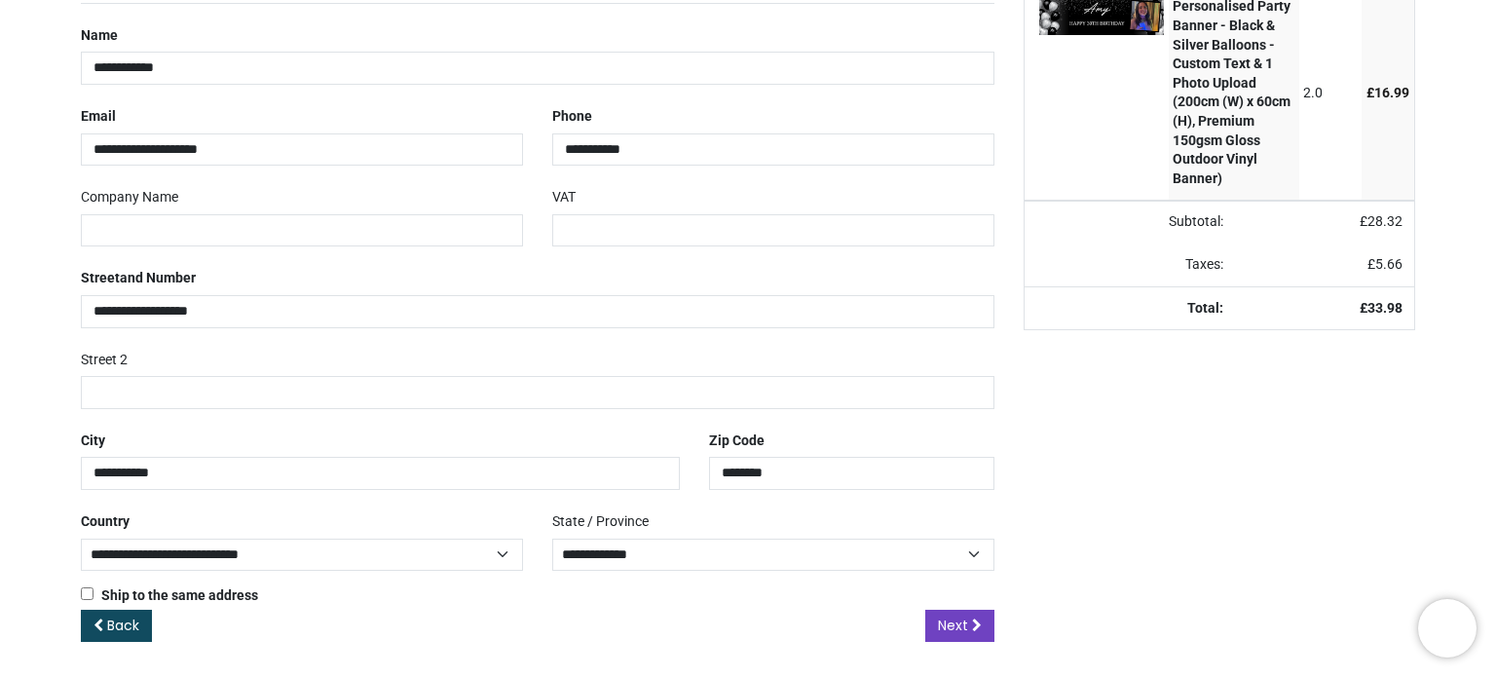
click at [642, 611] on div "Back Next" at bounding box center [538, 642] width 914 height 64
click at [963, 619] on span "Next" at bounding box center [953, 625] width 30 height 19
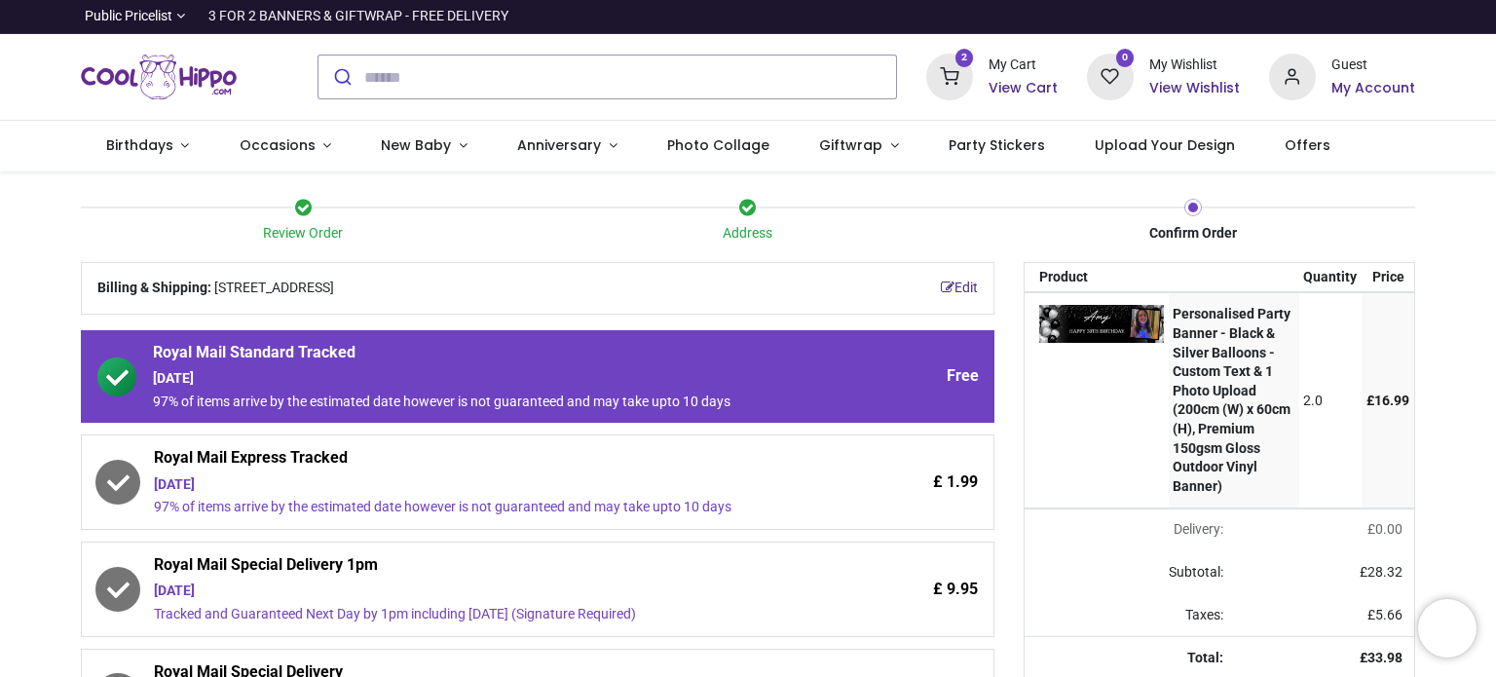
scroll to position [97, 0]
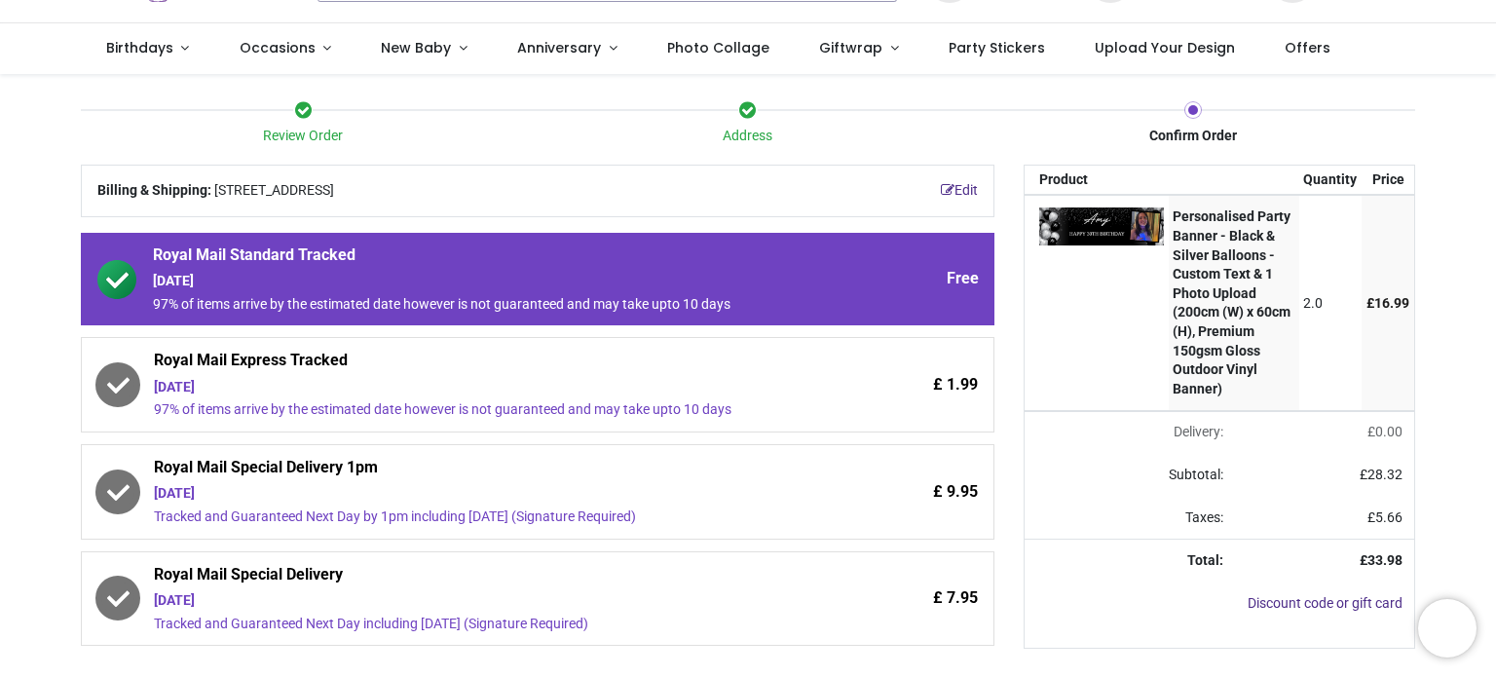
click at [275, 391] on div "Saturday 23rd August" at bounding box center [484, 387] width 660 height 19
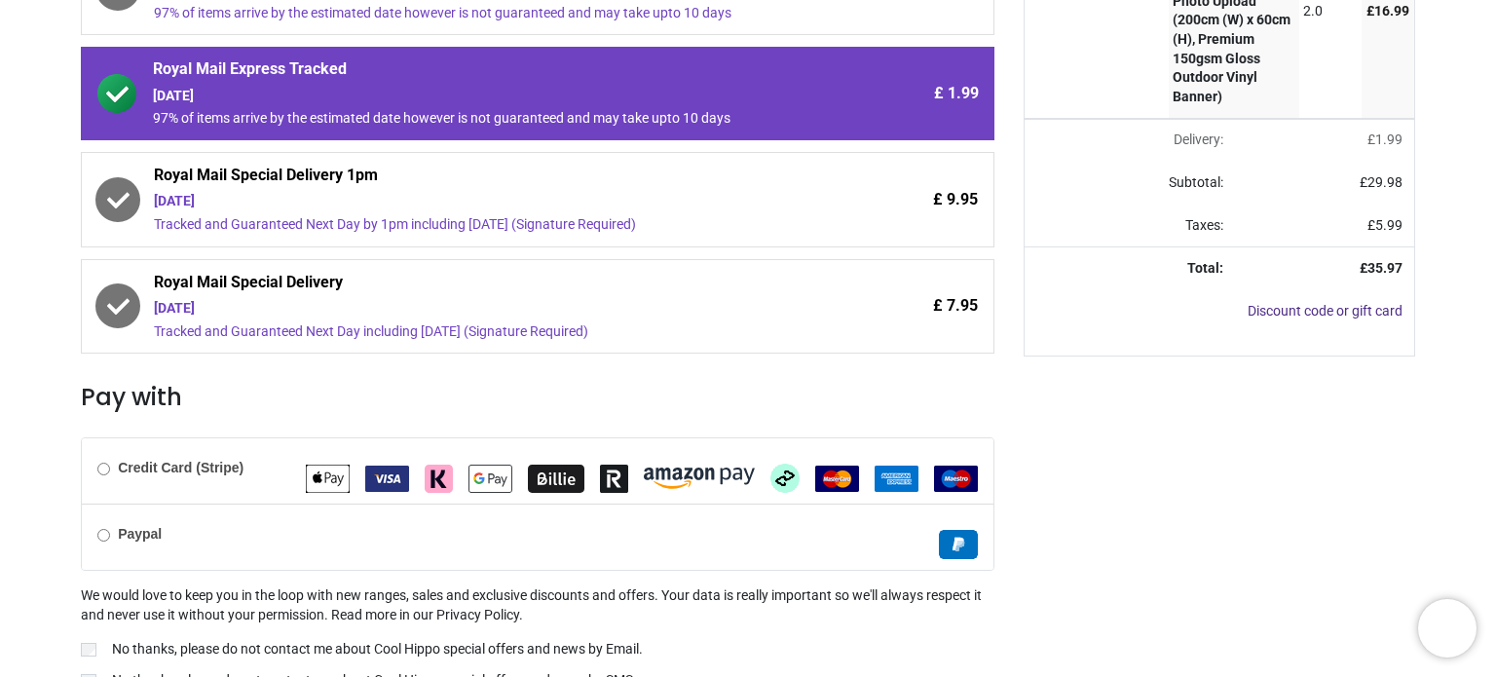
scroll to position [480, 0]
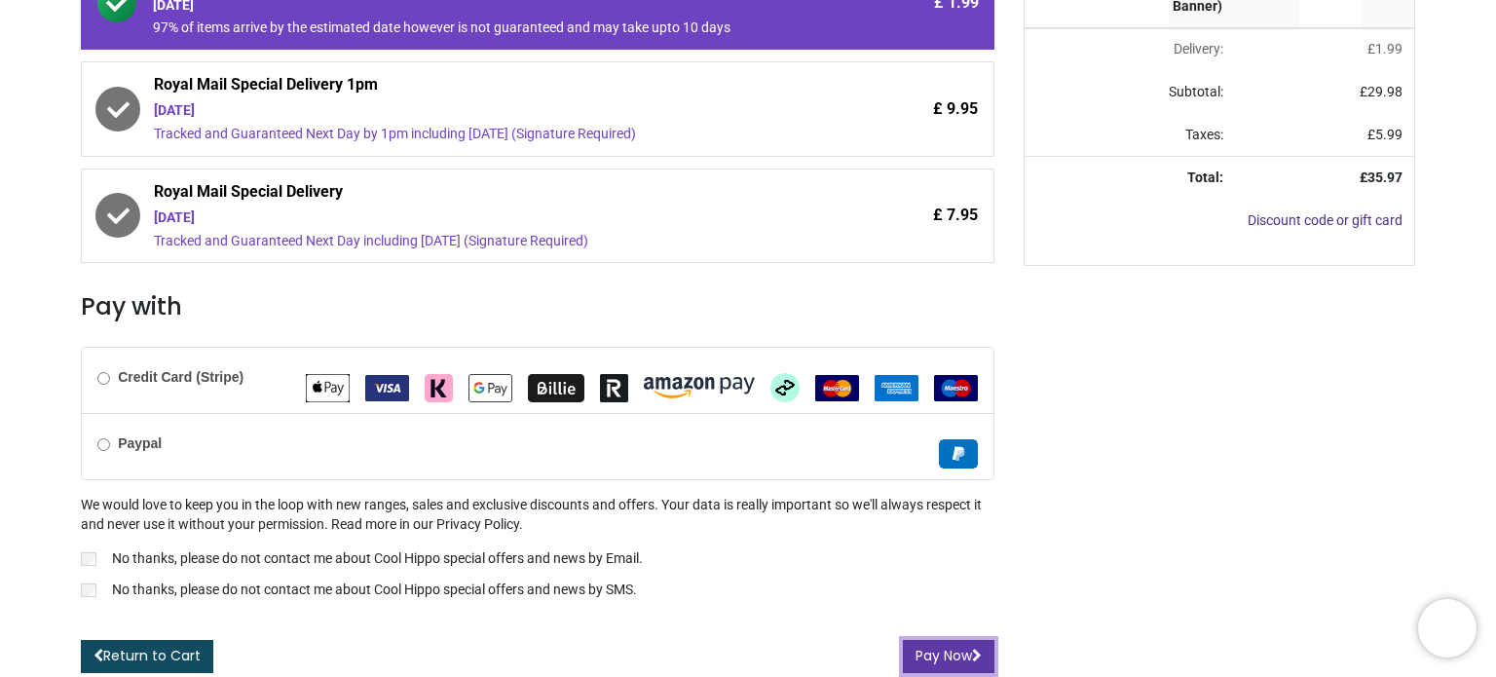
click at [955, 646] on button "Pay Now" at bounding box center [949, 656] width 92 height 33
